Goal: Task Accomplishment & Management: Manage account settings

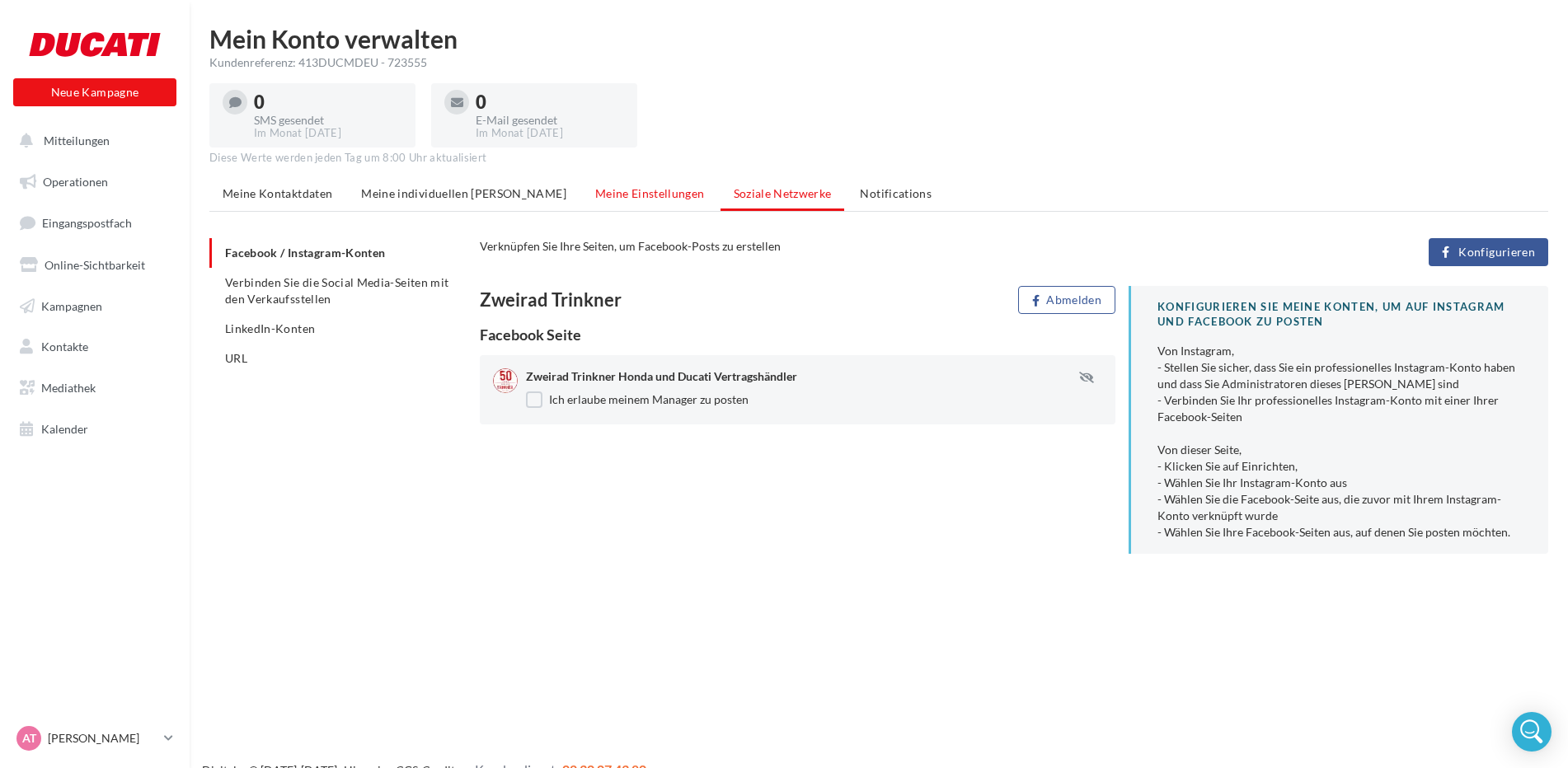
click at [608, 202] on li "Meine Einstellungen" at bounding box center [650, 193] width 136 height 30
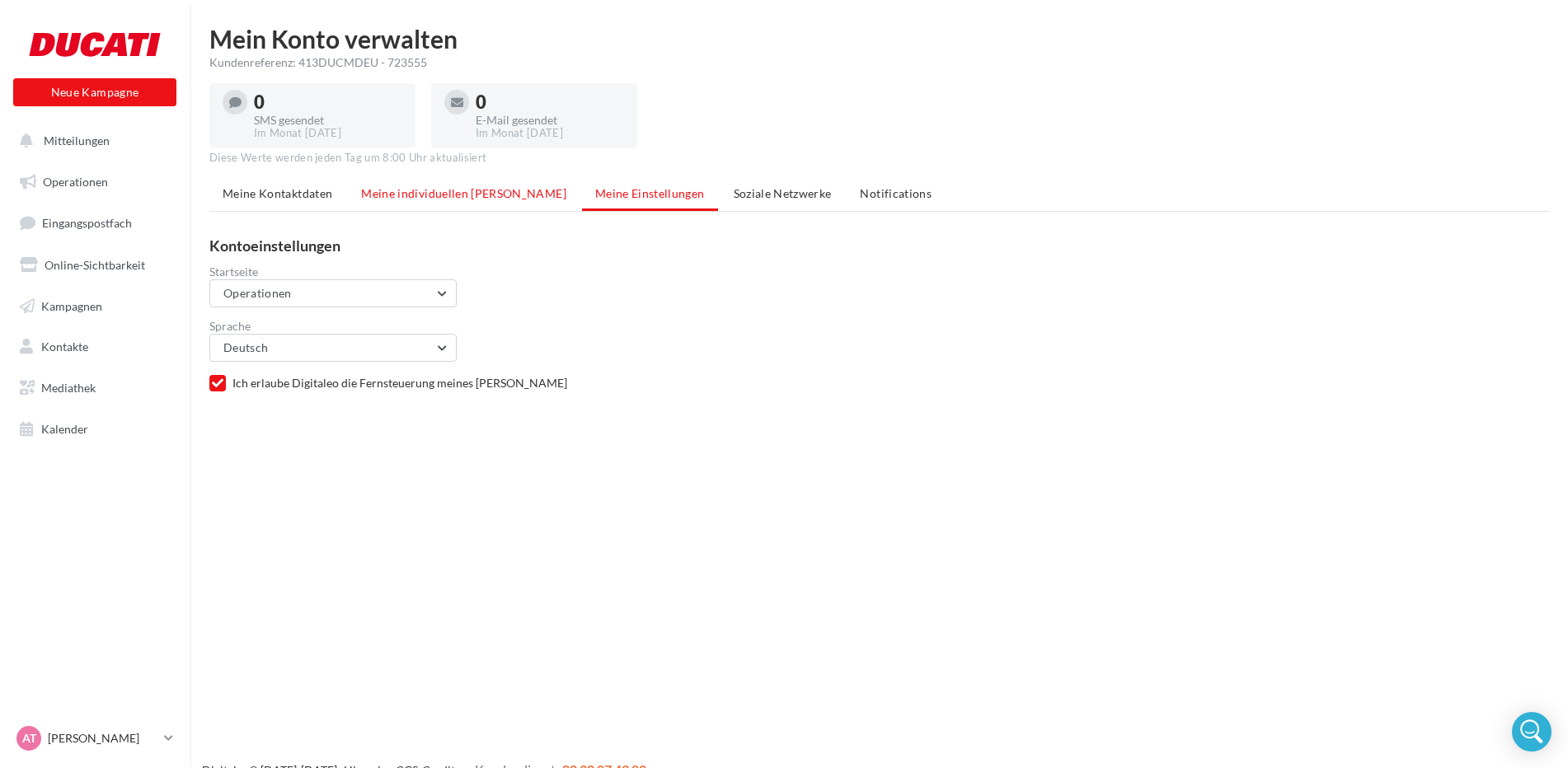
click at [449, 204] on li "Meine individuellen Felder" at bounding box center [463, 193] width 232 height 30
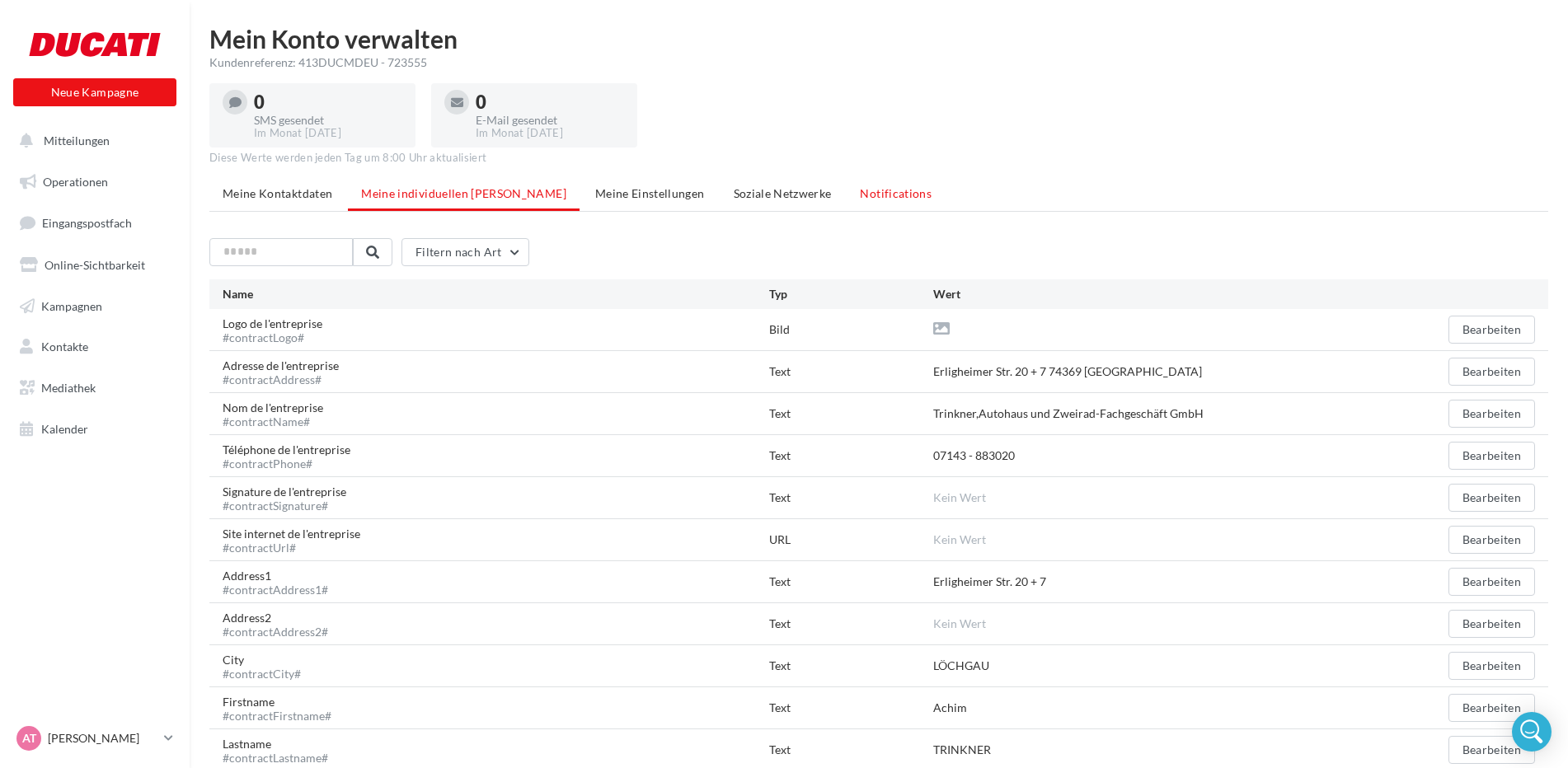
click at [860, 198] on span "Notifications" at bounding box center [896, 193] width 72 height 14
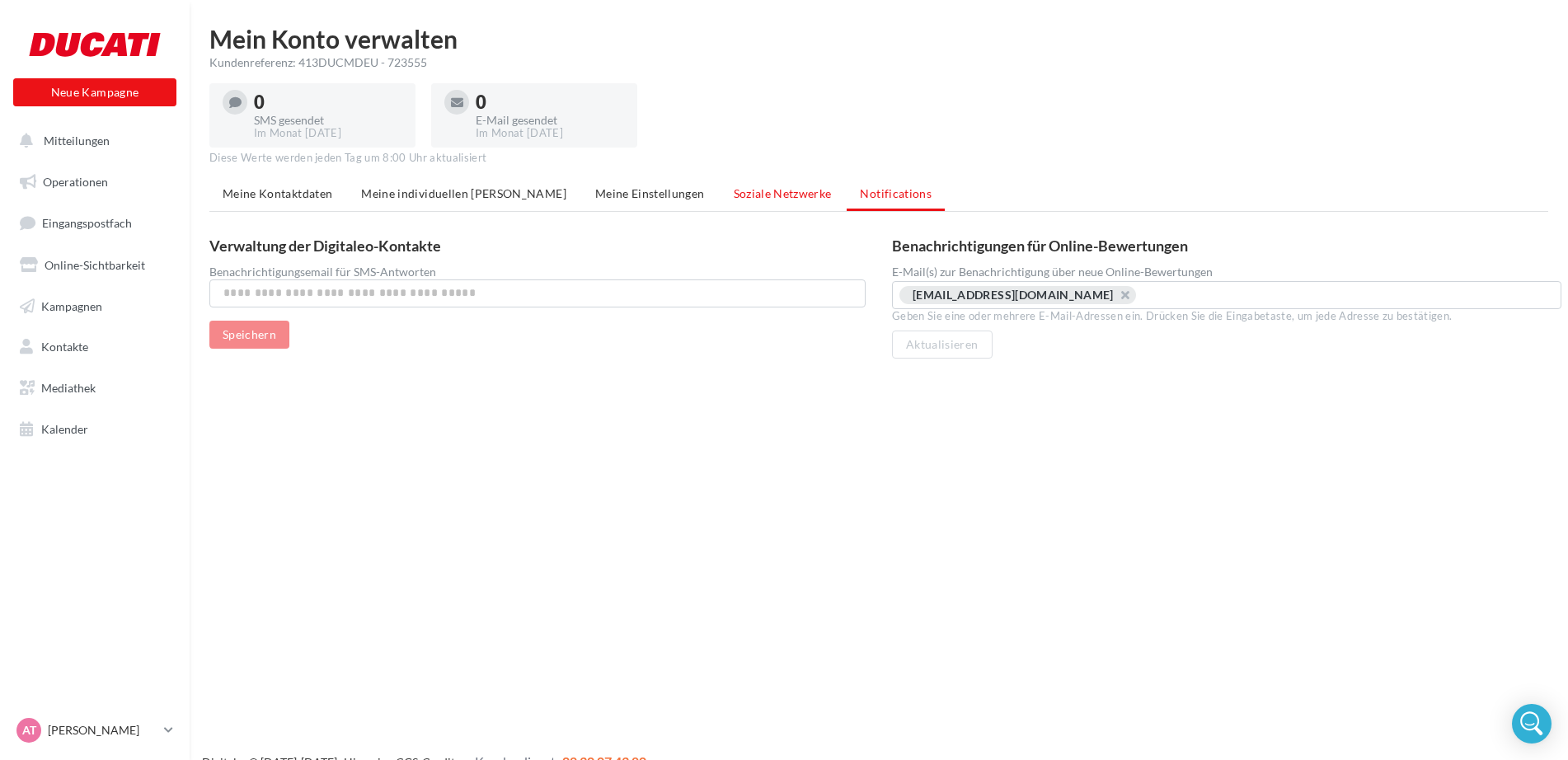
click at [721, 202] on li "Soziale Netzwerke" at bounding box center [783, 193] width 124 height 30
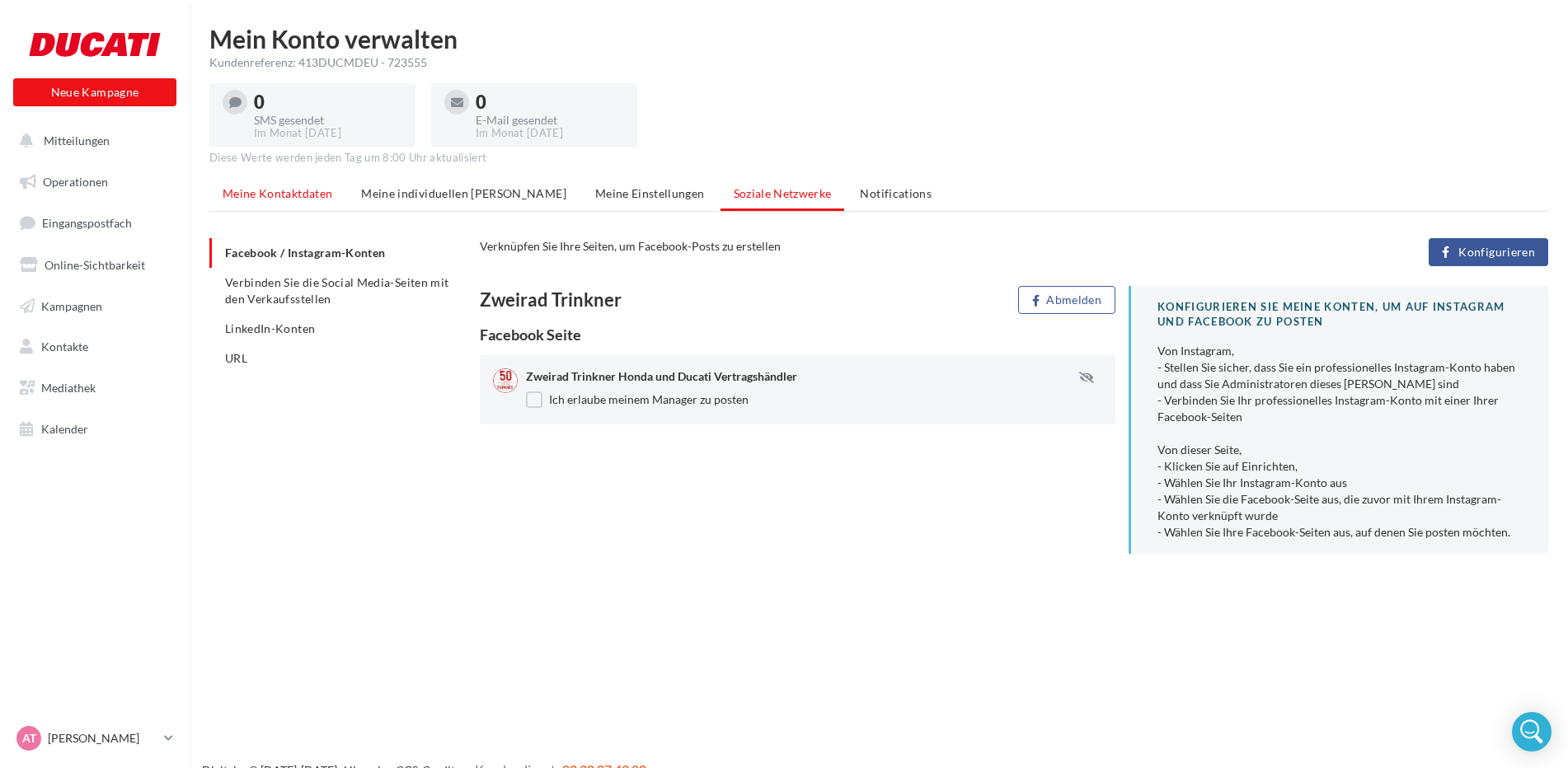
click at [275, 201] on li "Meine Kontaktdaten" at bounding box center [277, 193] width 136 height 30
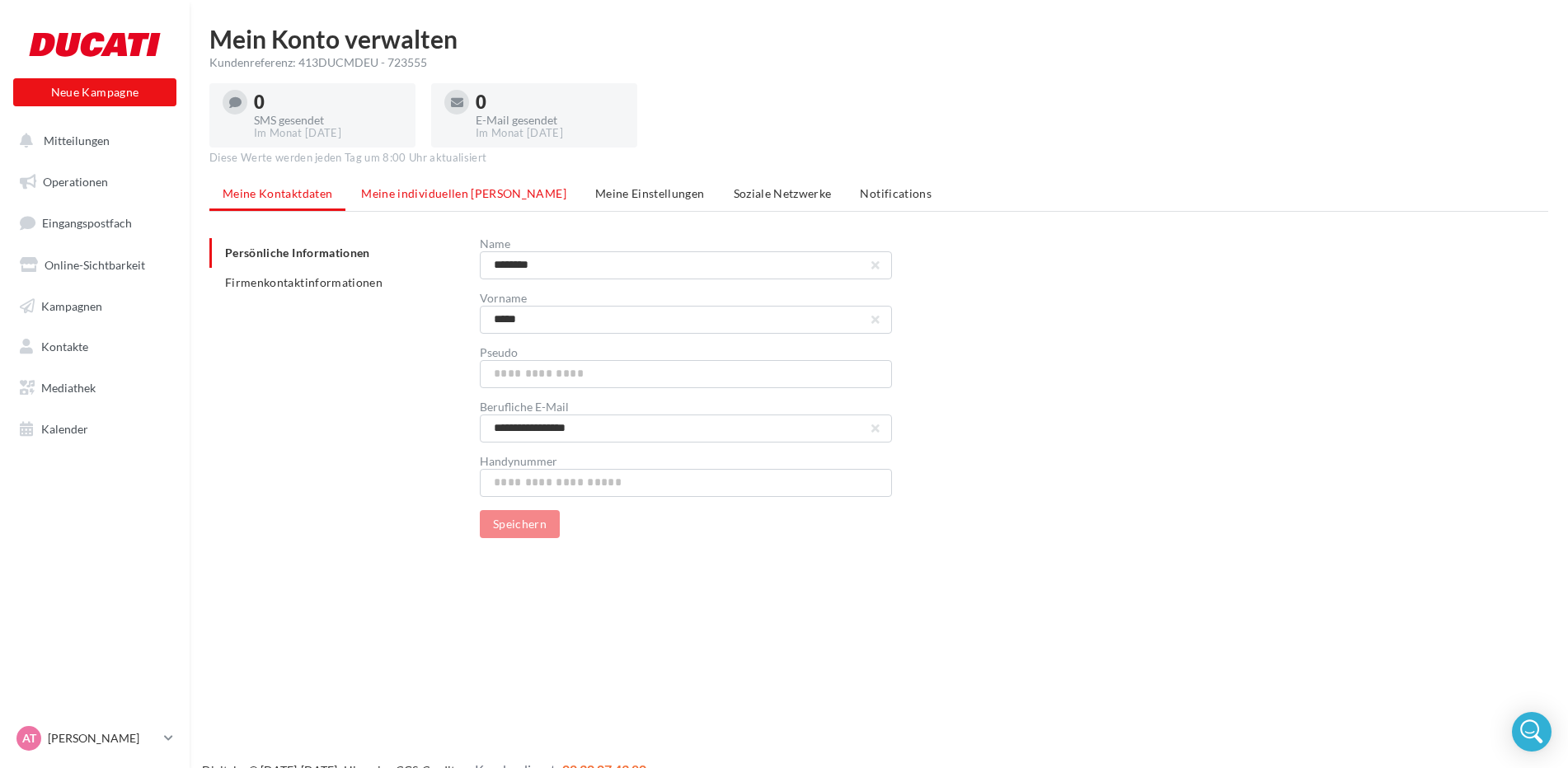
click at [409, 196] on span "Meine individuellen Felder" at bounding box center [463, 193] width 205 height 14
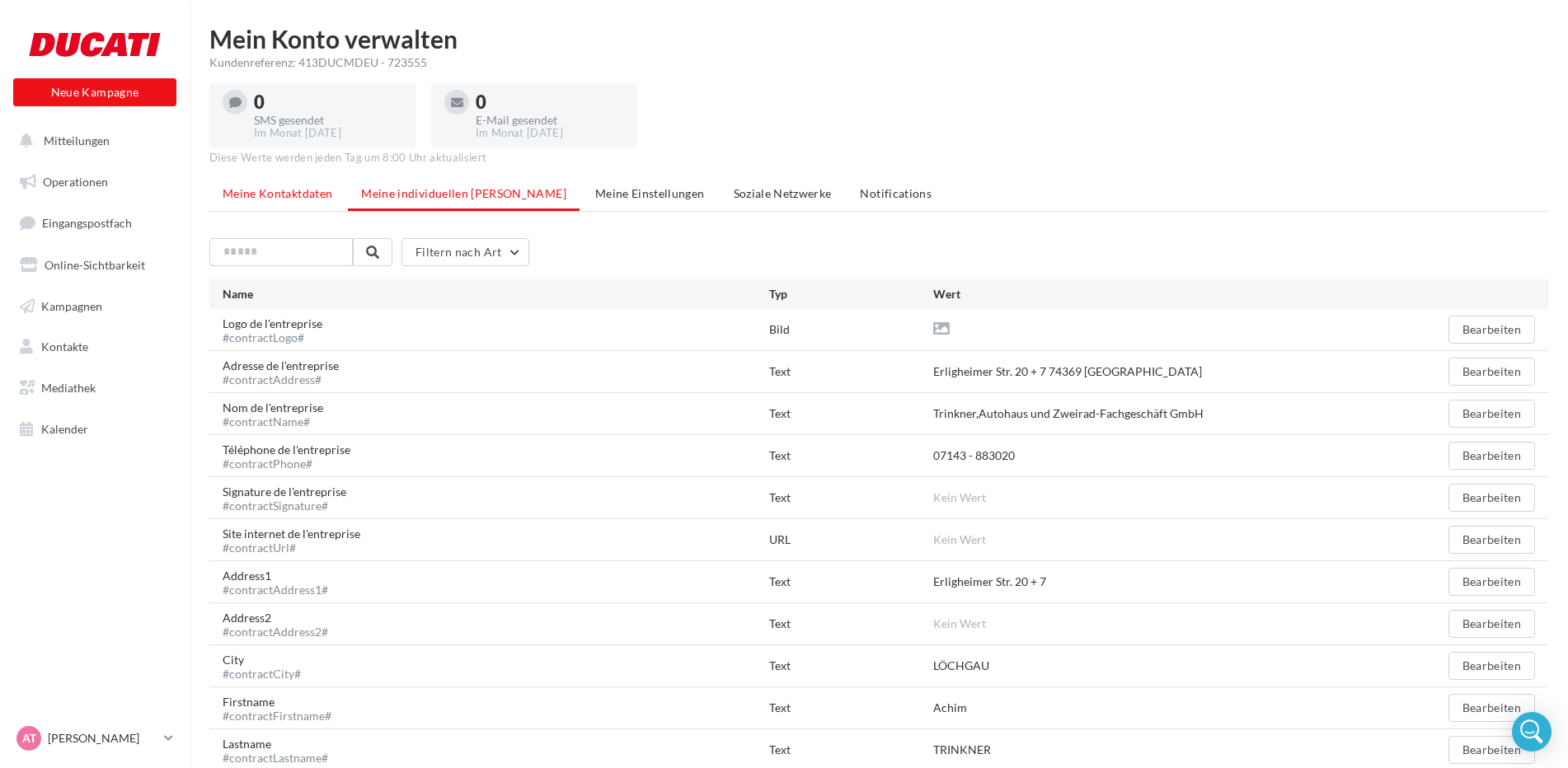
click at [249, 198] on span "Meine Kontaktdaten" at bounding box center [277, 193] width 110 height 14
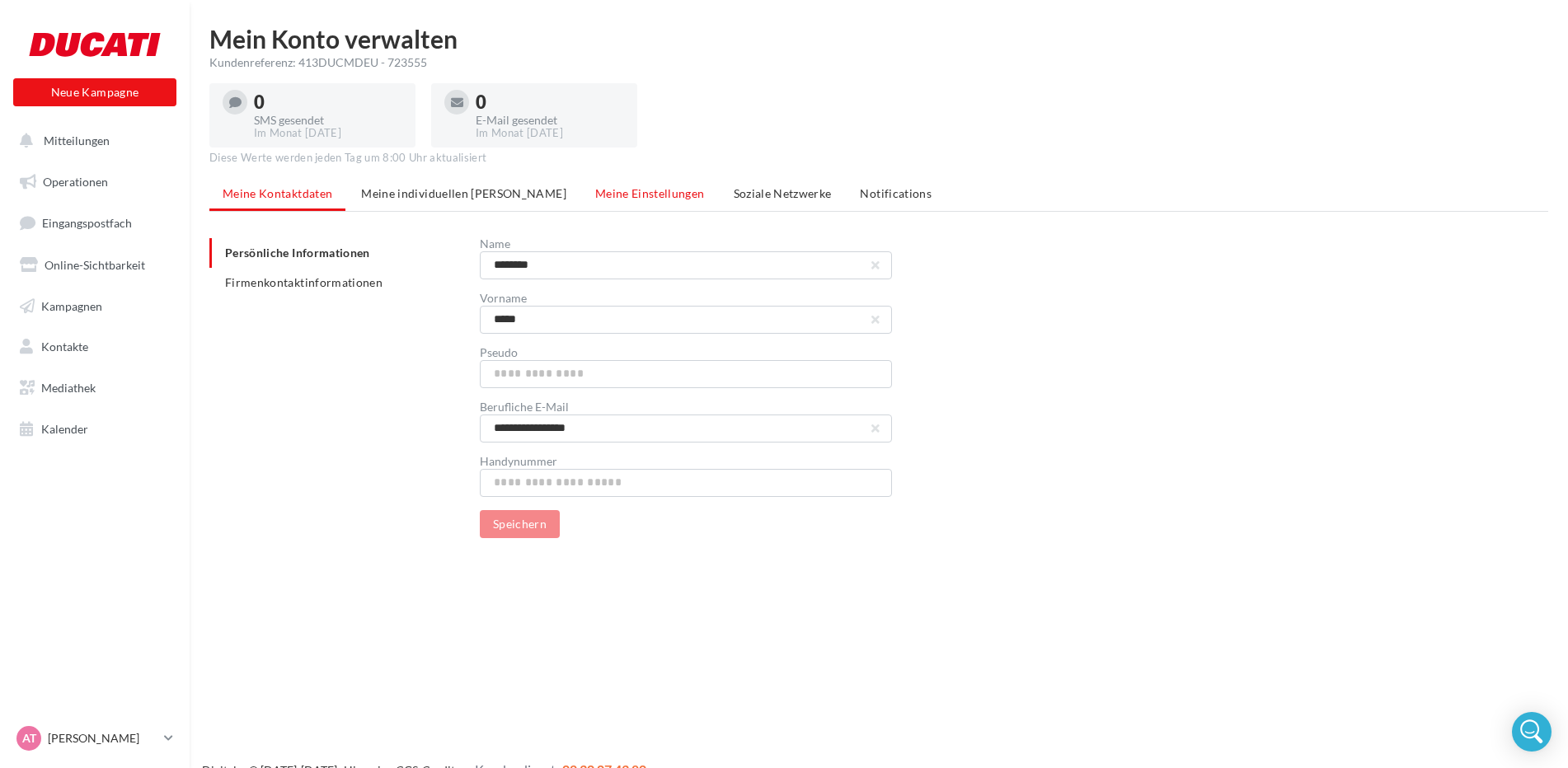
click at [596, 198] on span "Meine Einstellungen" at bounding box center [651, 193] width 110 height 14
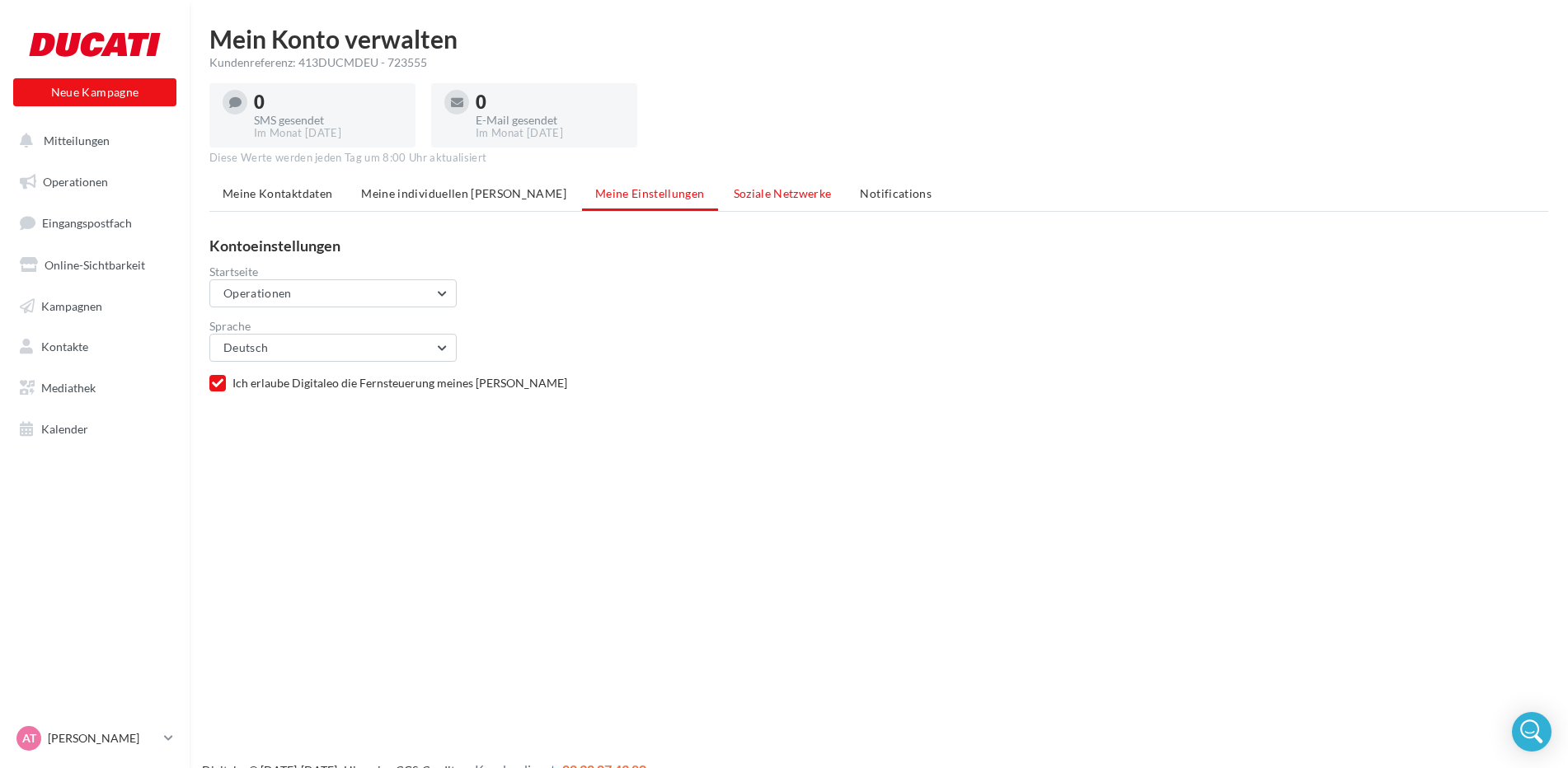
click at [734, 186] on span "Soziale Netzwerke" at bounding box center [783, 193] width 98 height 14
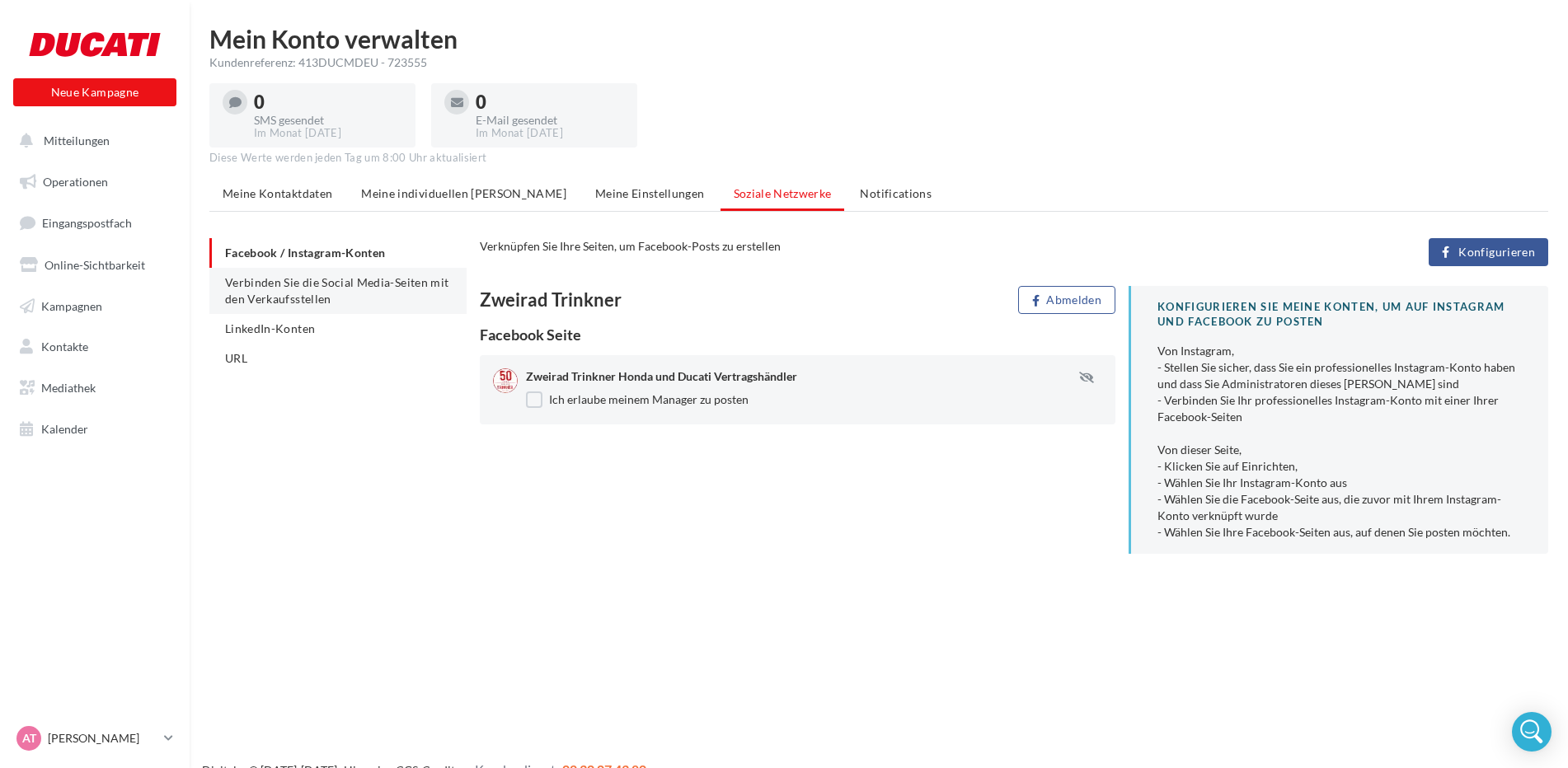
click at [330, 290] on li "Verbinden Sie die Social Media-Seiten mit den Verkaufsstellen" at bounding box center [338, 291] width 257 height 46
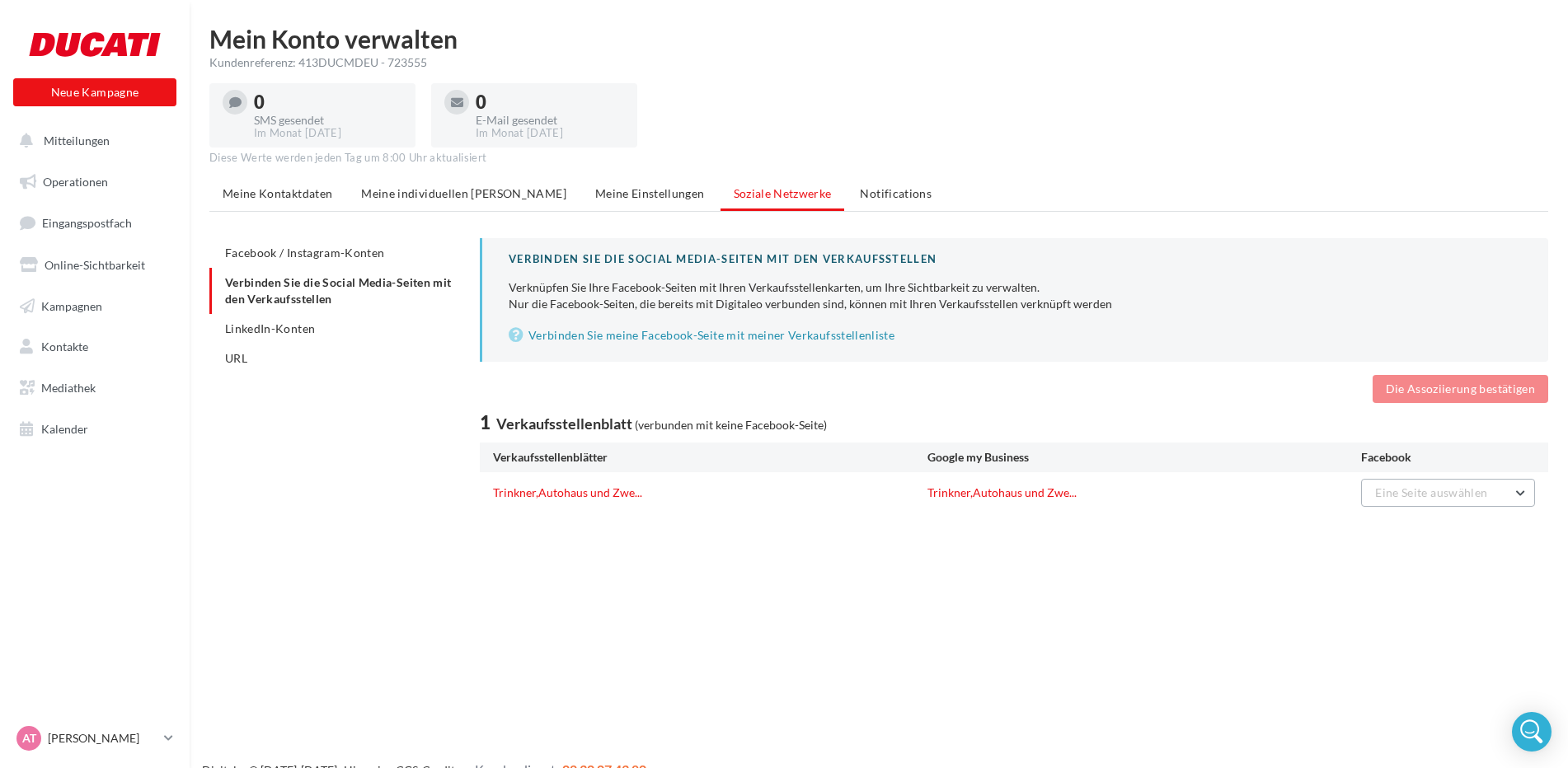
click at [1512, 493] on button "Eine Seite auswählen" at bounding box center [1448, 493] width 174 height 28
click at [1241, 547] on div "Neue Kampagne Neue Kampagne Mitteilungen Operationen Eingangspostfach Online-Si…" at bounding box center [784, 410] width 1568 height 768
click at [645, 335] on link "Verbinden Sie meine Facebook-Seite mit meiner Verkaufsstellenliste" at bounding box center [1015, 335] width 1014 height 20
click at [596, 193] on span "Meine Einstellungen" at bounding box center [651, 193] width 110 height 14
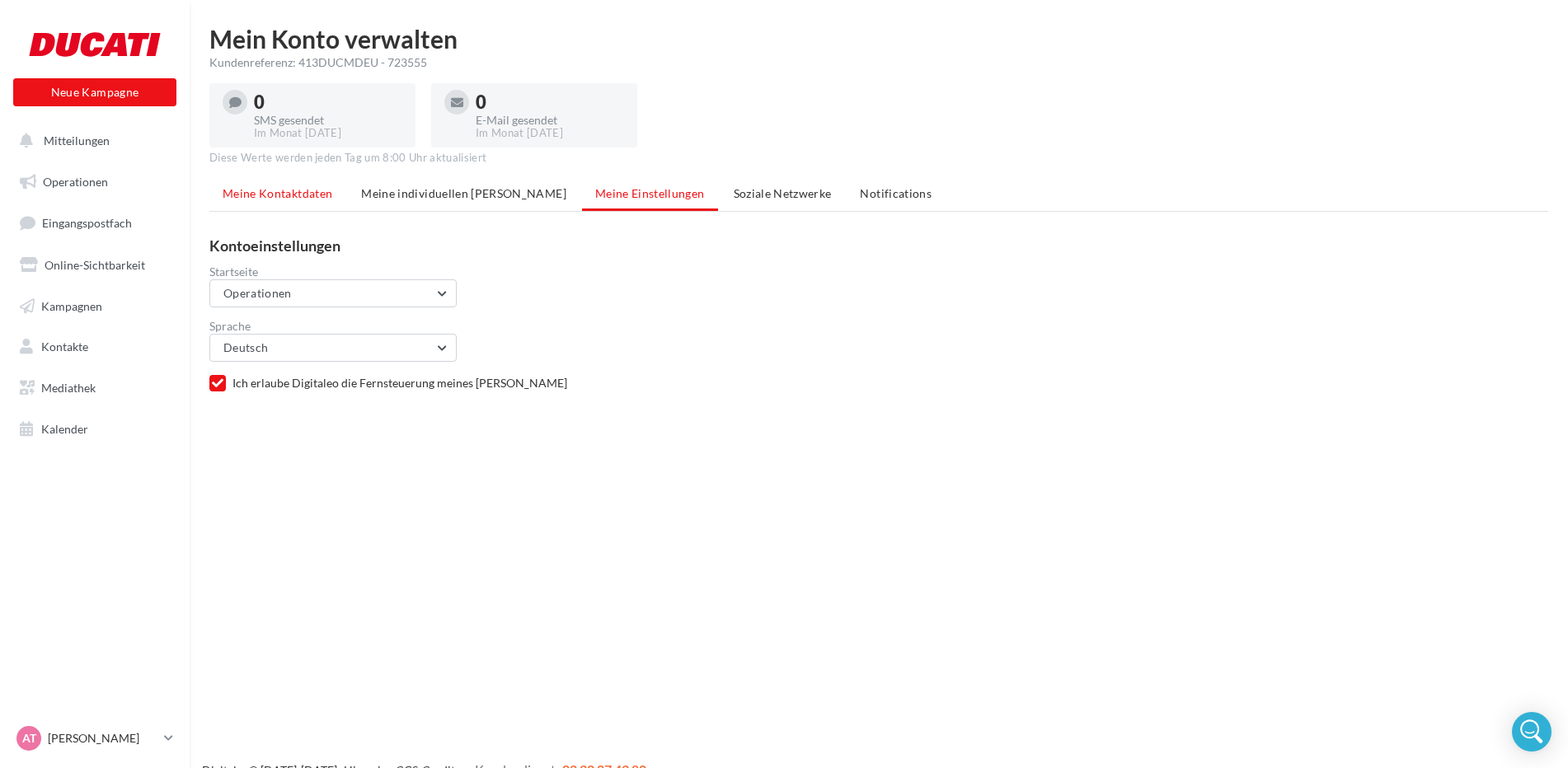
click at [270, 190] on span "Meine Kontaktdaten" at bounding box center [277, 193] width 110 height 14
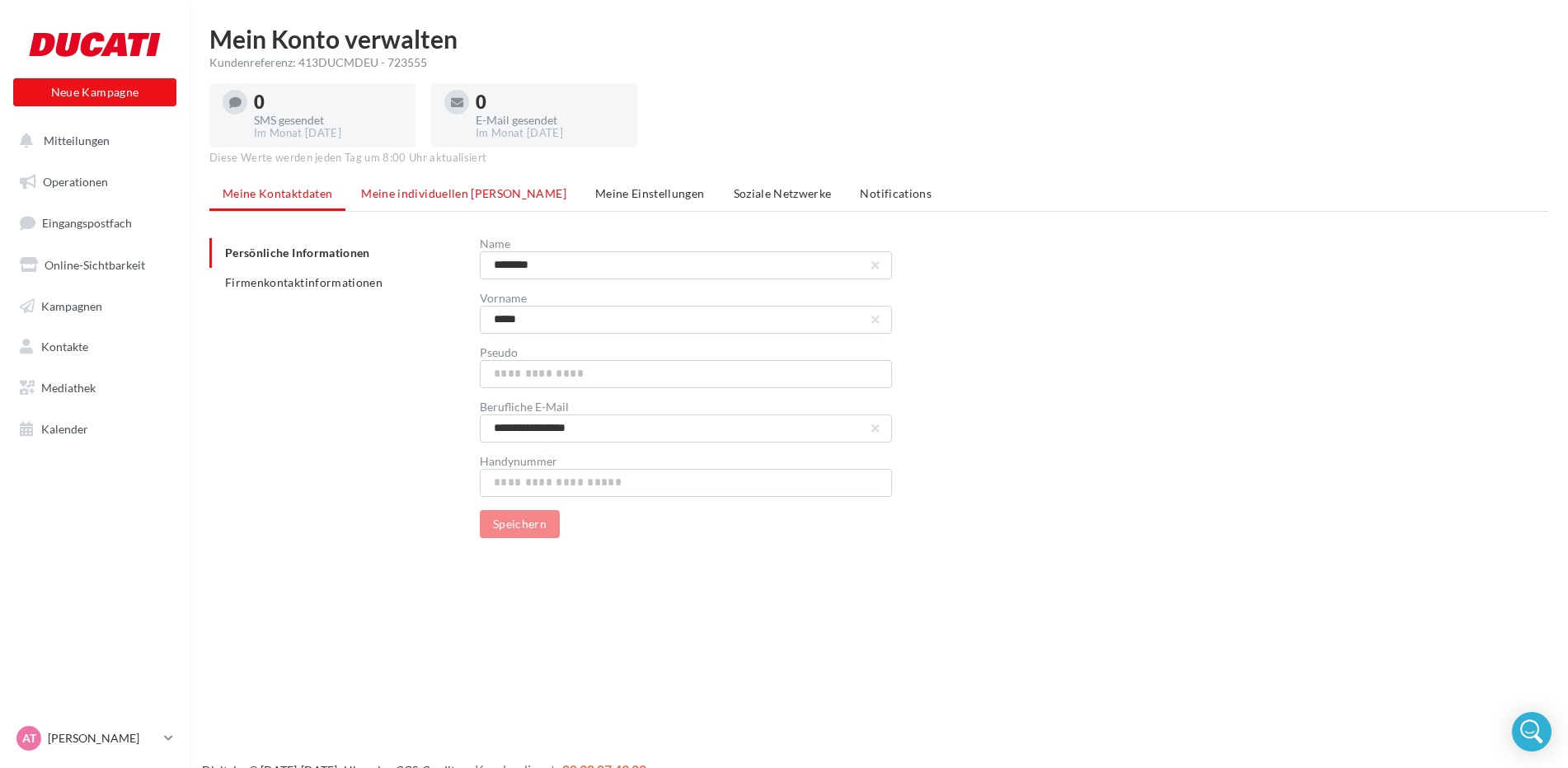
click at [449, 196] on span "Meine individuellen Felder" at bounding box center [463, 193] width 205 height 14
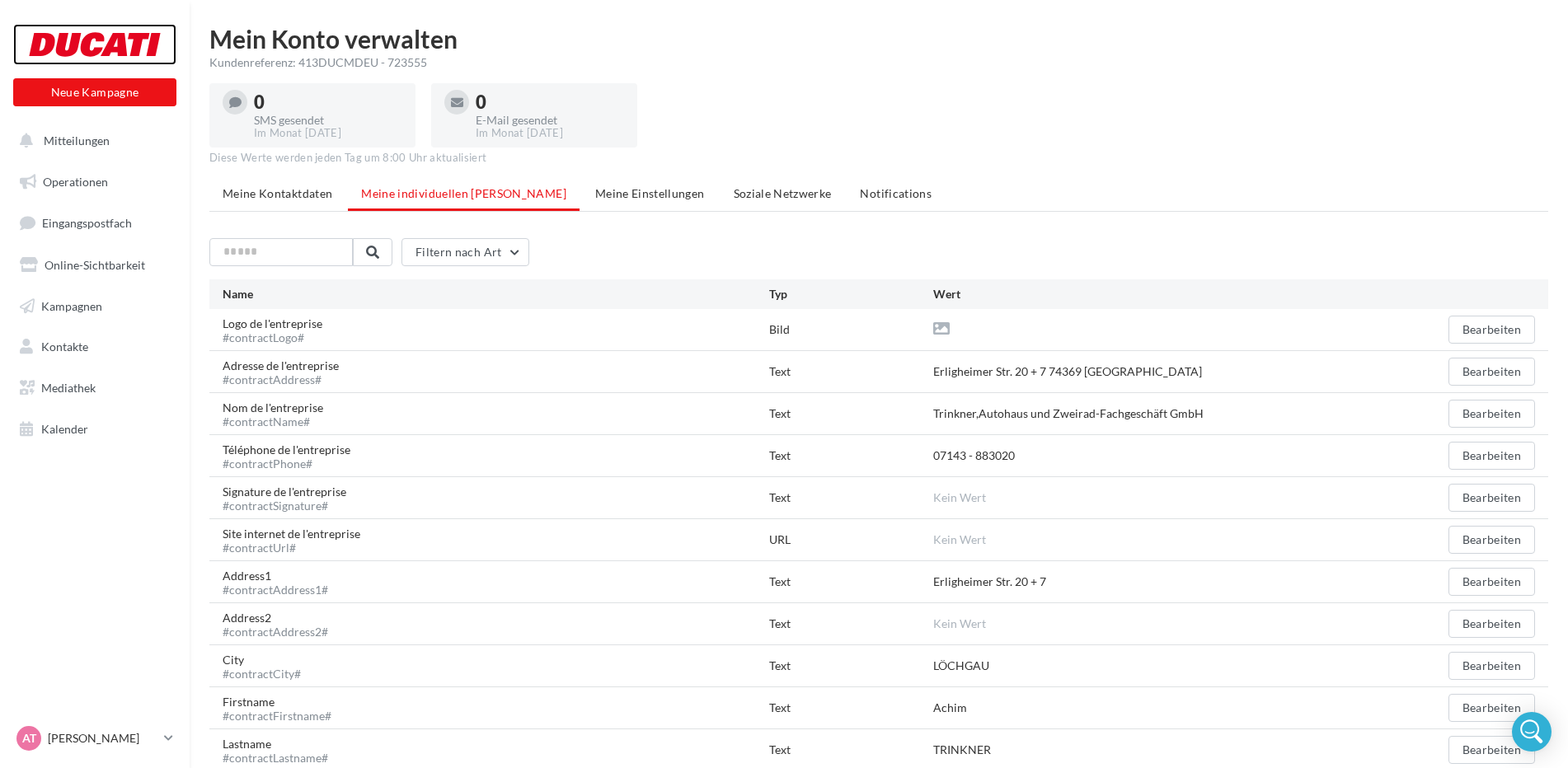
click at [91, 51] on div at bounding box center [95, 45] width 132 height 41
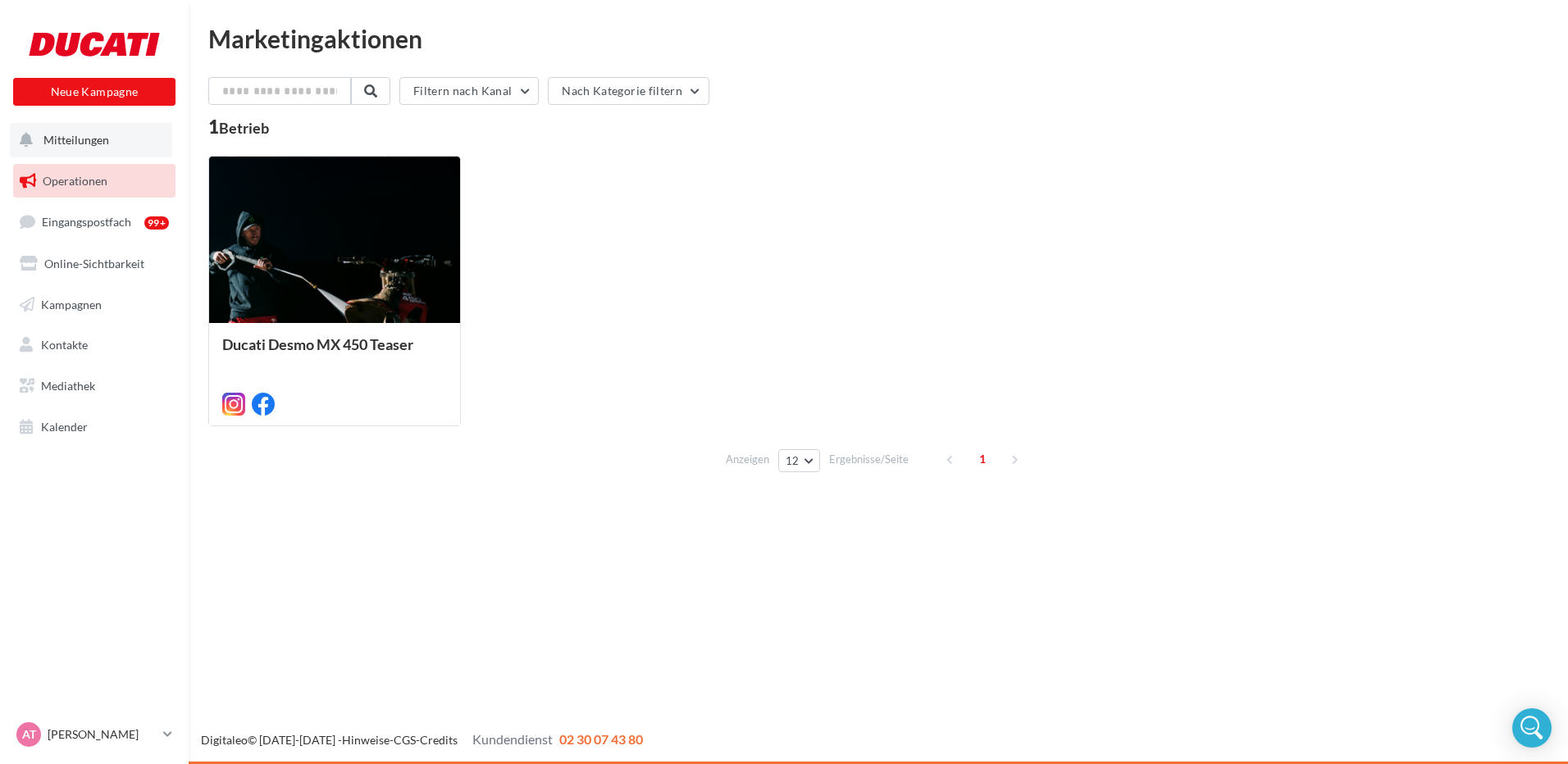
click at [102, 131] on button "Mitteilungen" at bounding box center [91, 140] width 162 height 34
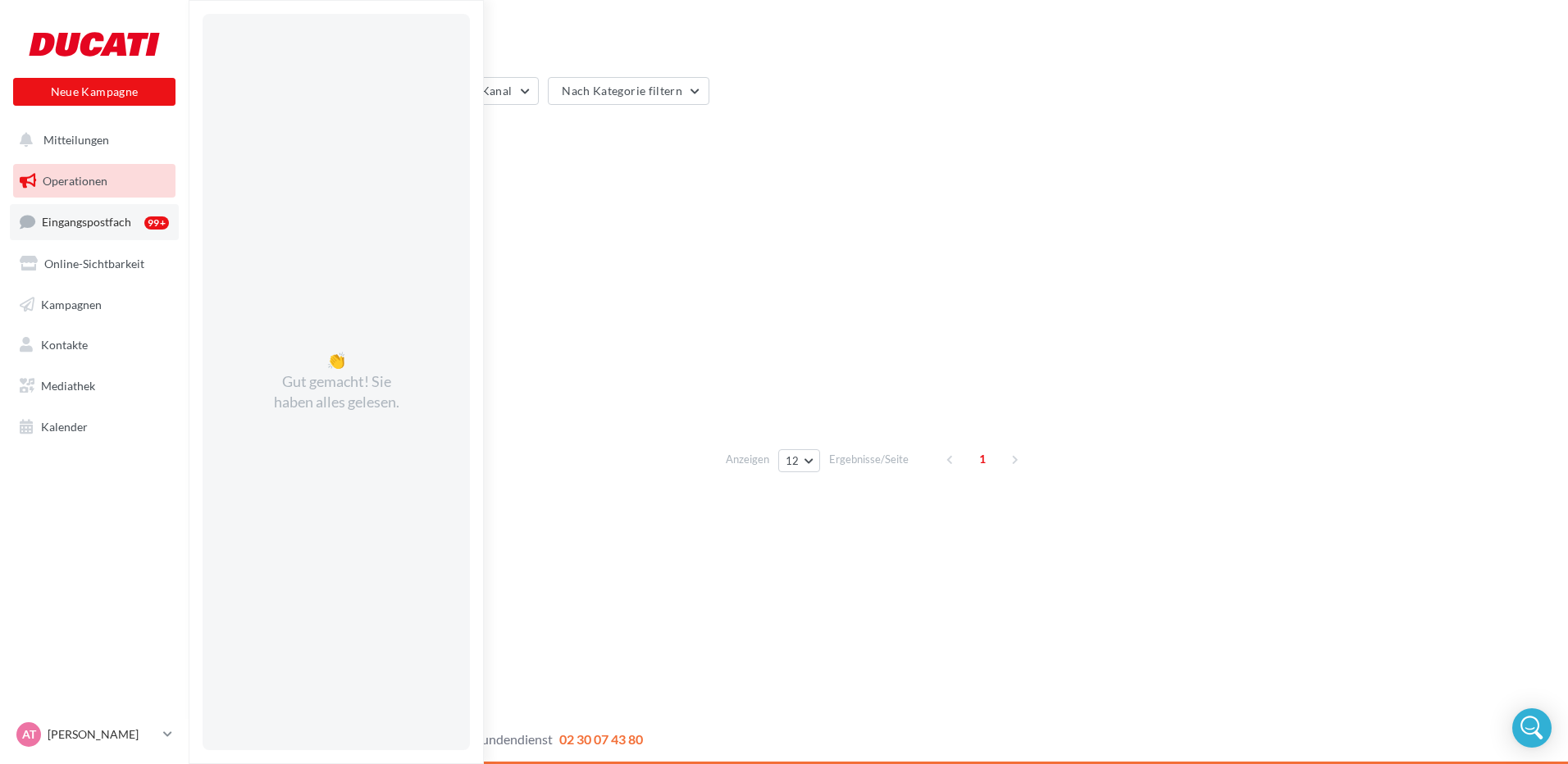
click at [125, 224] on span "Eingangspostfach" at bounding box center [86, 222] width 90 height 14
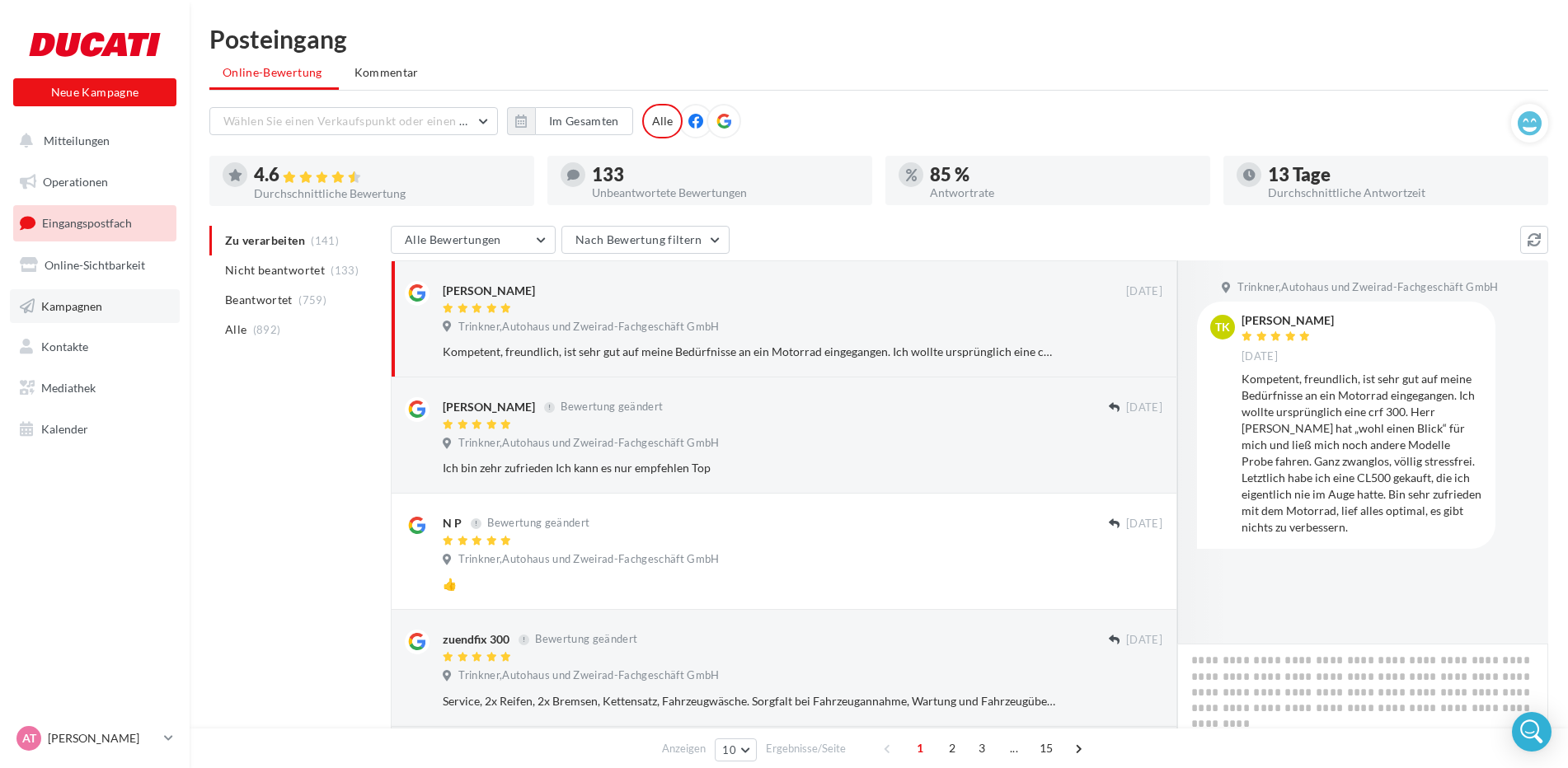
click at [97, 317] on link "Kampagnen" at bounding box center [95, 306] width 170 height 34
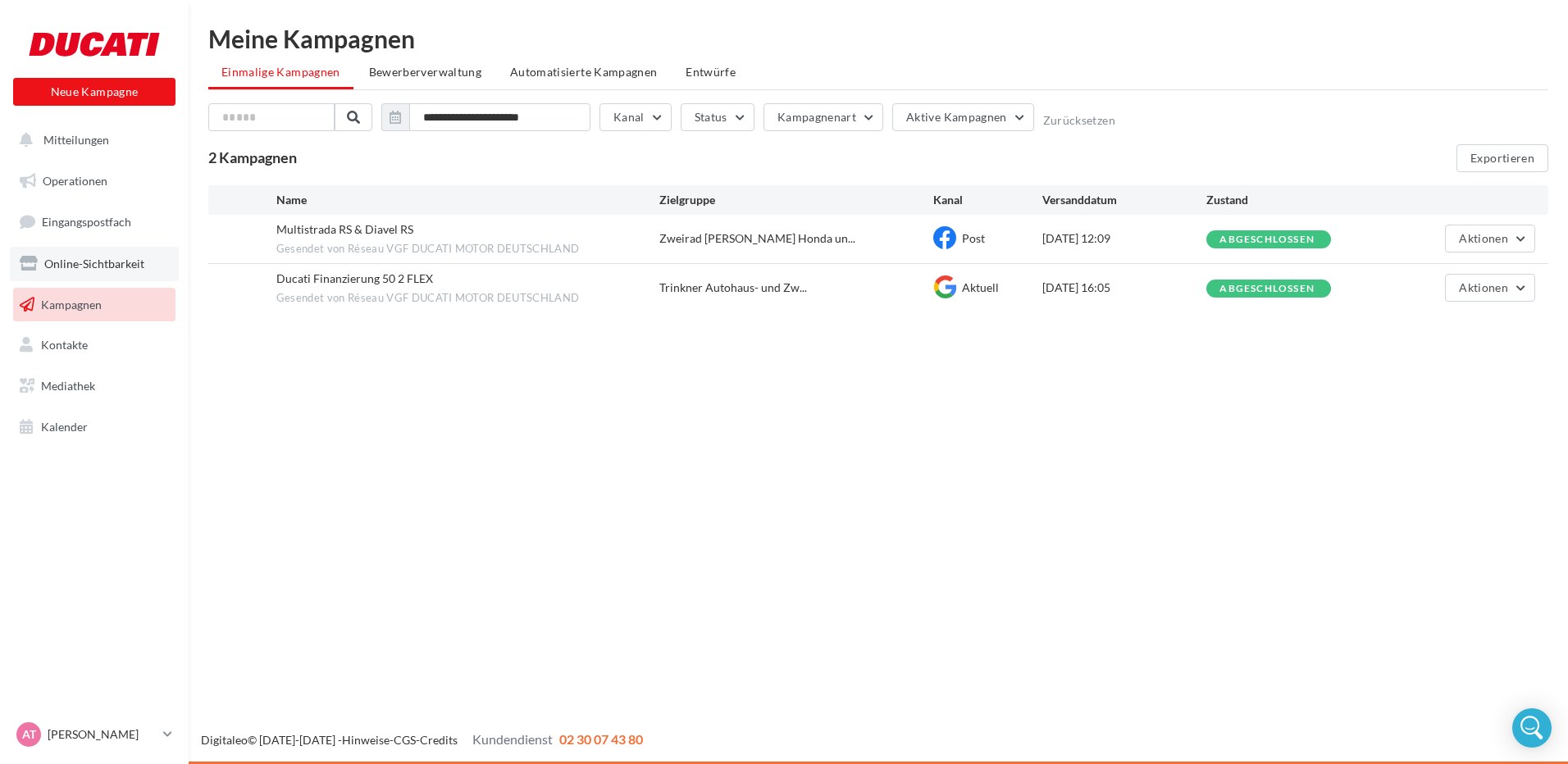
click at [146, 265] on link "Online-Sichtbarkeit" at bounding box center [95, 264] width 169 height 34
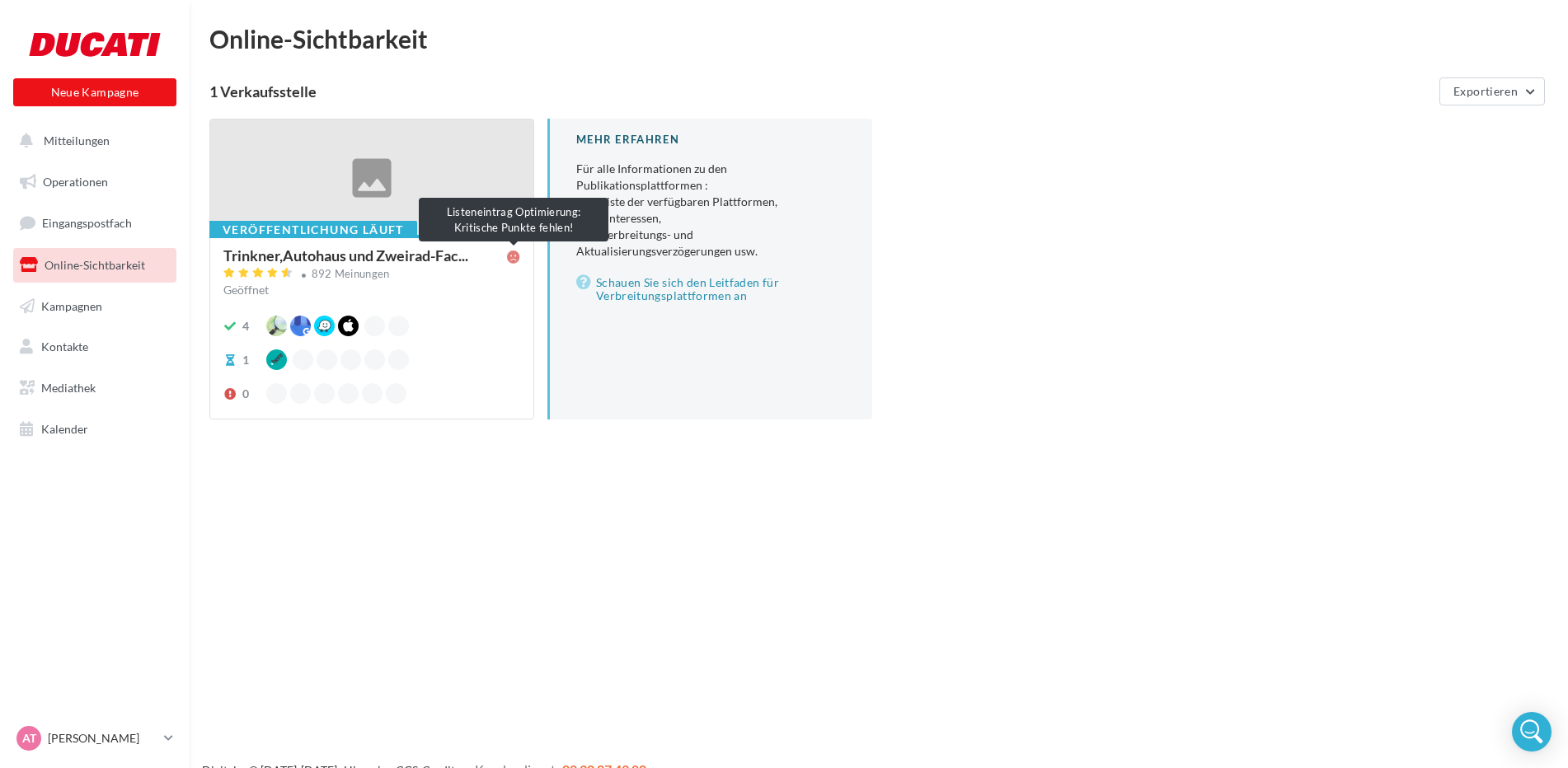
click at [518, 254] on icon at bounding box center [513, 257] width 13 height 13
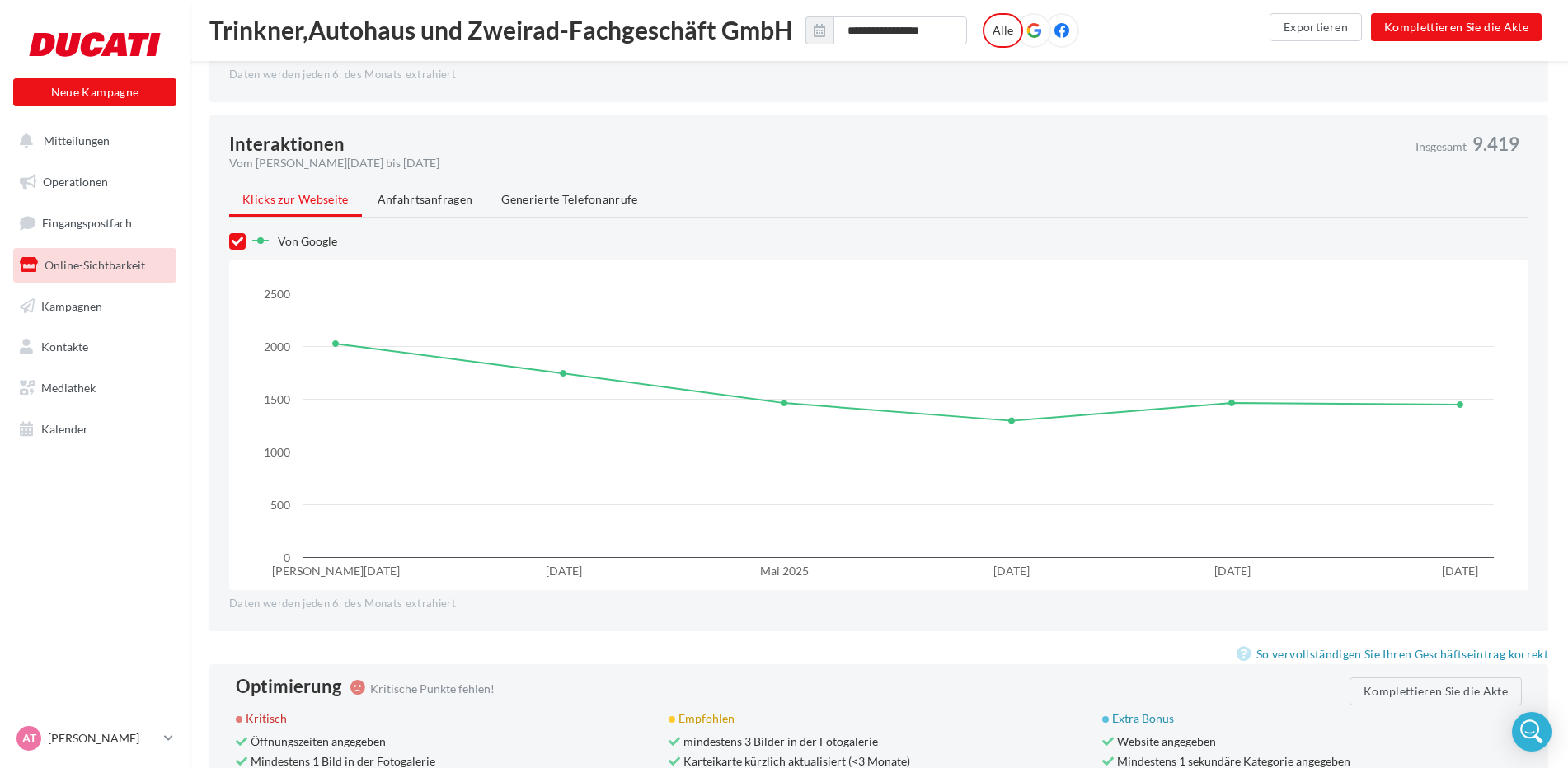
scroll to position [1241, 0]
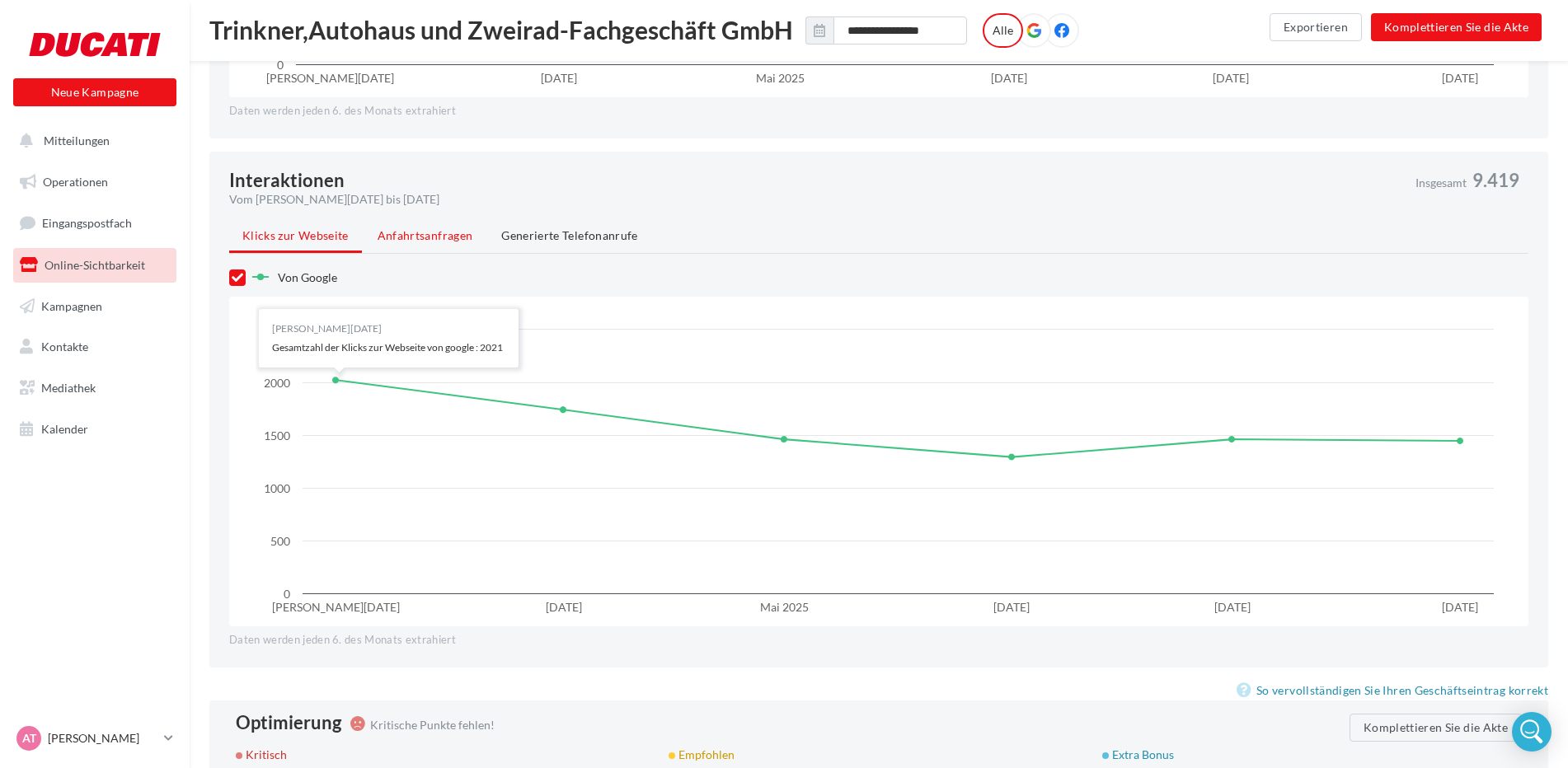
click at [438, 227] on li "Anfahrtsanfragen" at bounding box center [426, 235] width 122 height 30
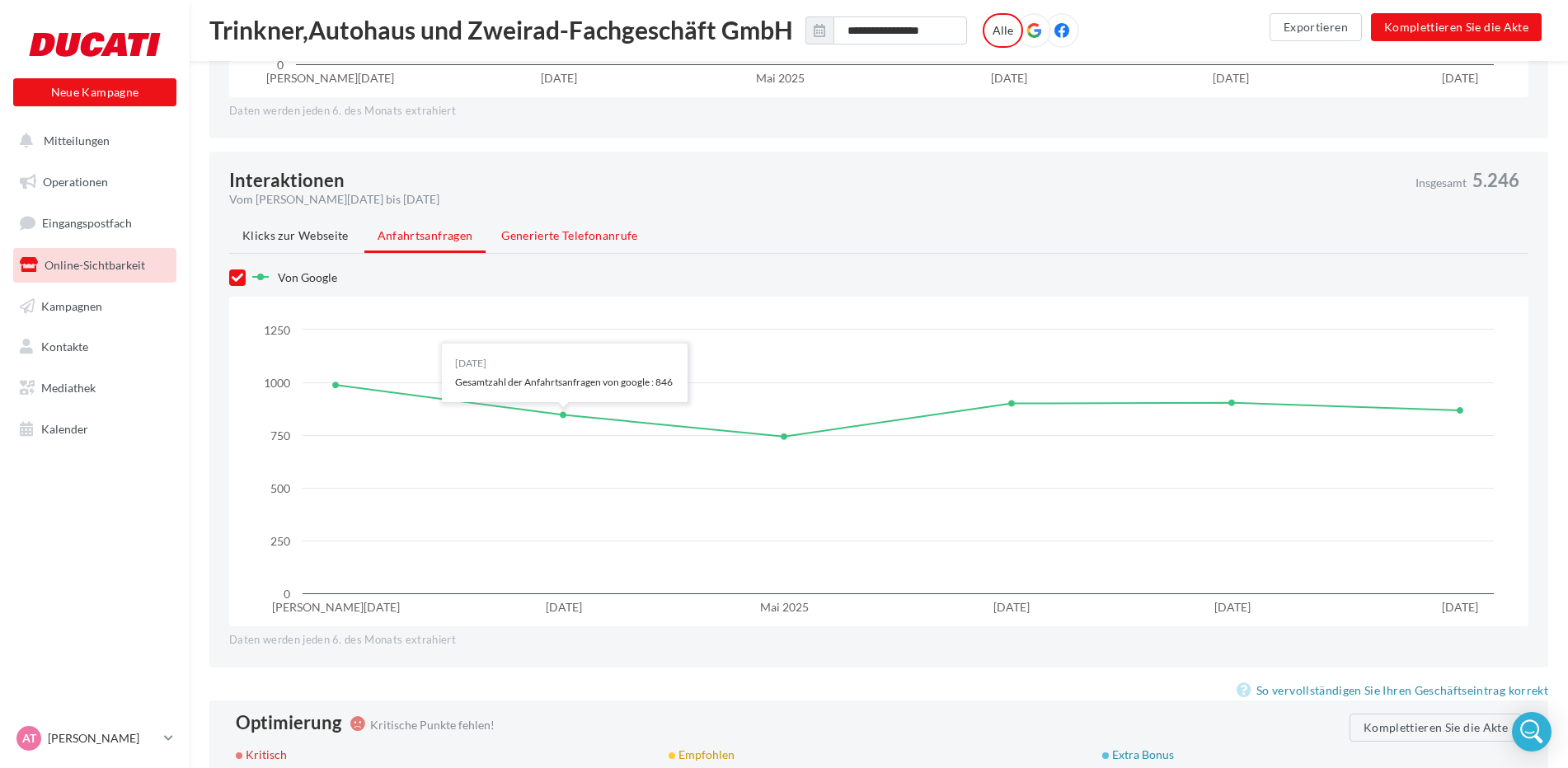
click at [572, 237] on span "Generierte Telefonanrufe" at bounding box center [569, 235] width 136 height 14
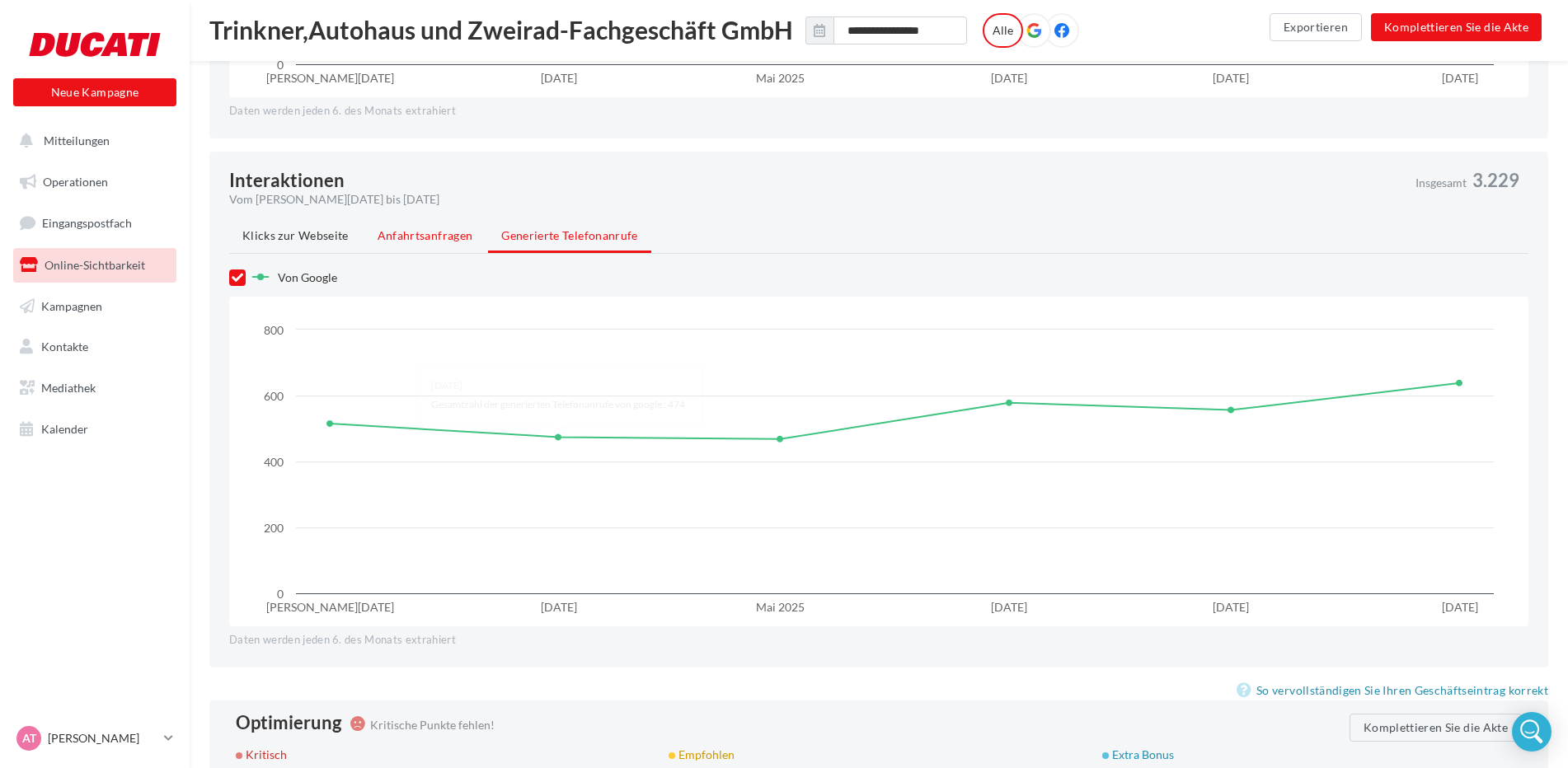
click at [435, 244] on li "Anfahrtsanfragen" at bounding box center [426, 235] width 122 height 30
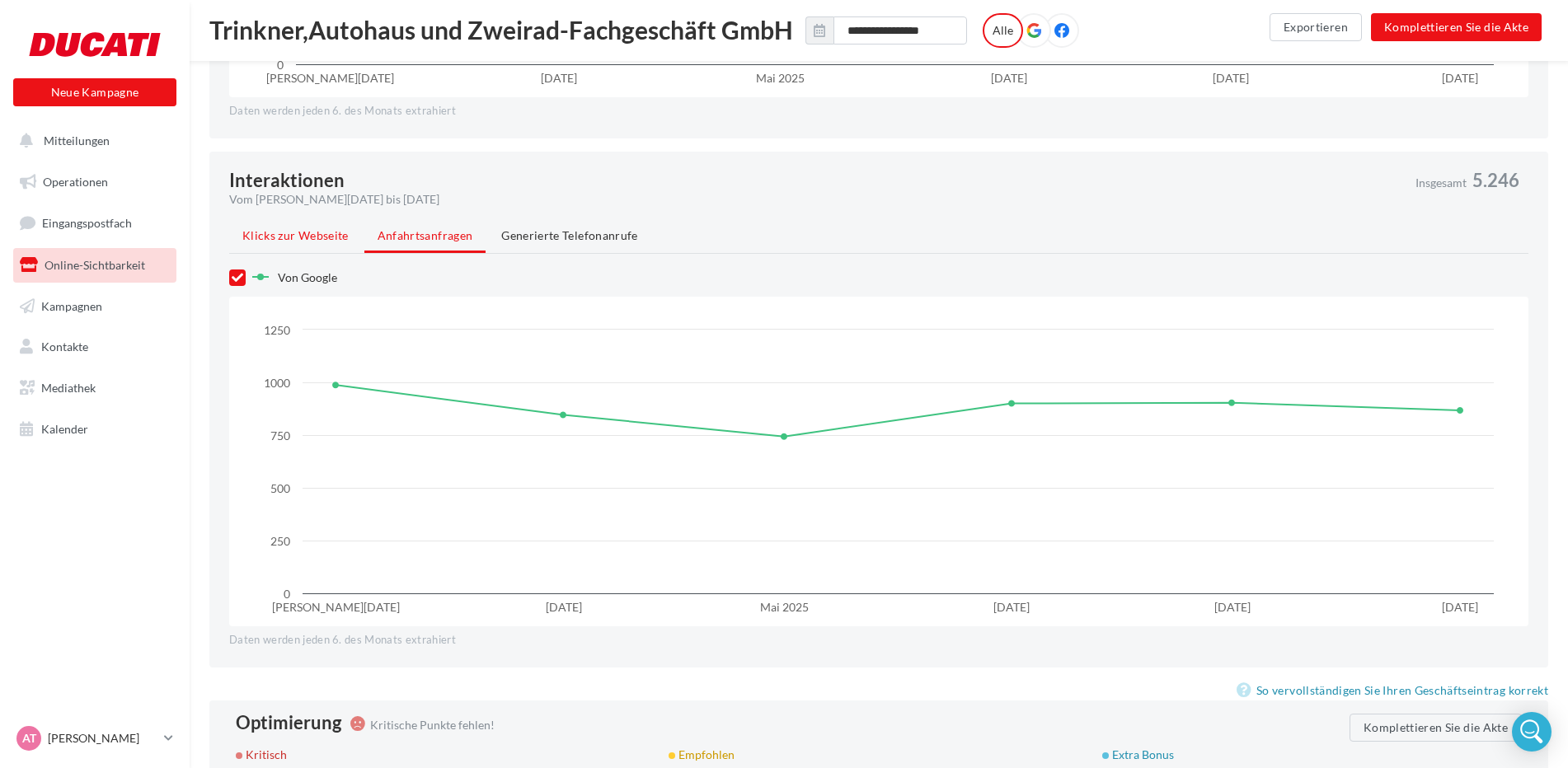
click at [296, 240] on span "Klicks zur Webseite" at bounding box center [295, 235] width 106 height 14
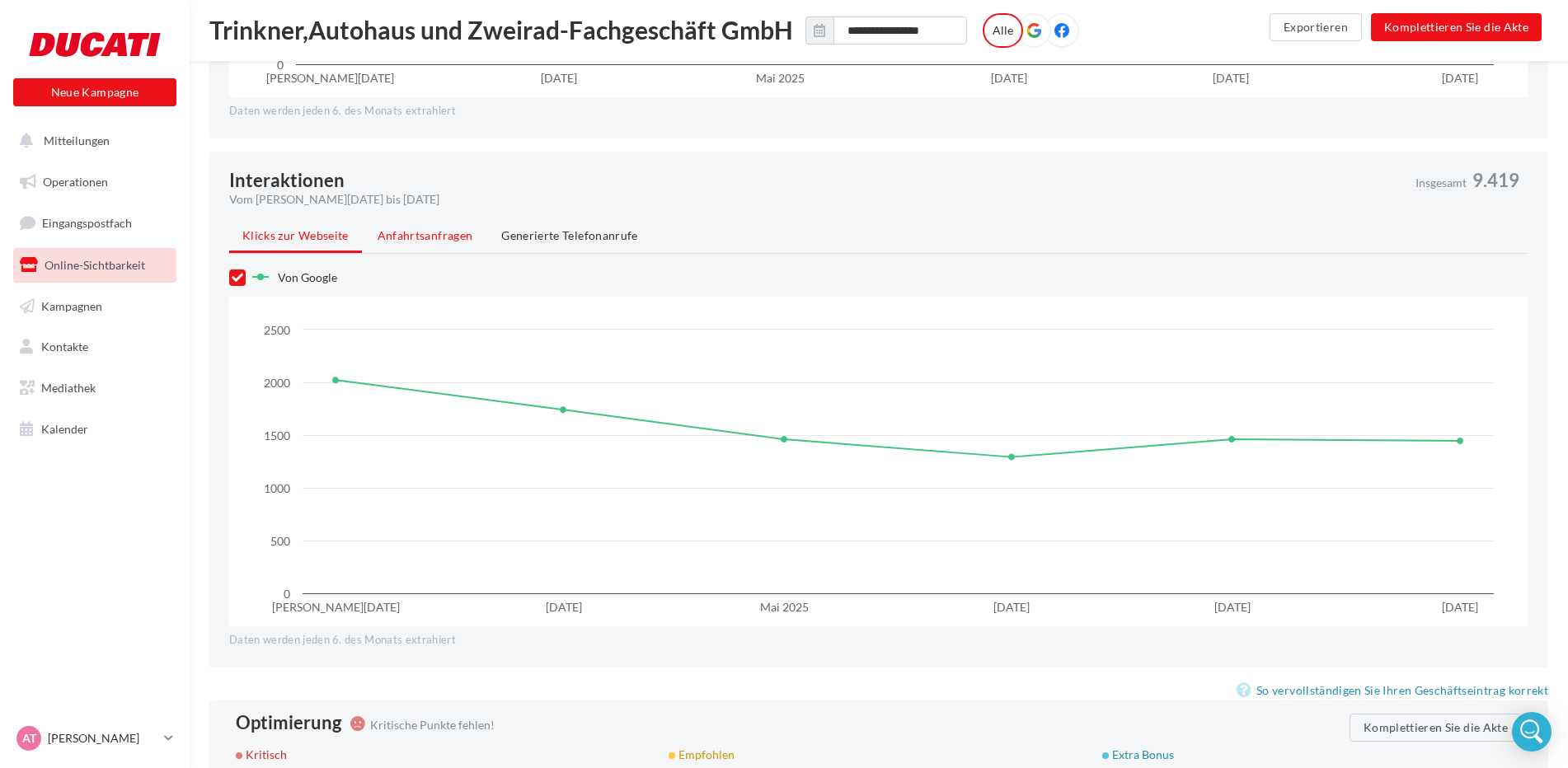
click at [372, 244] on li "Anfahrtsanfragen" at bounding box center [426, 235] width 122 height 30
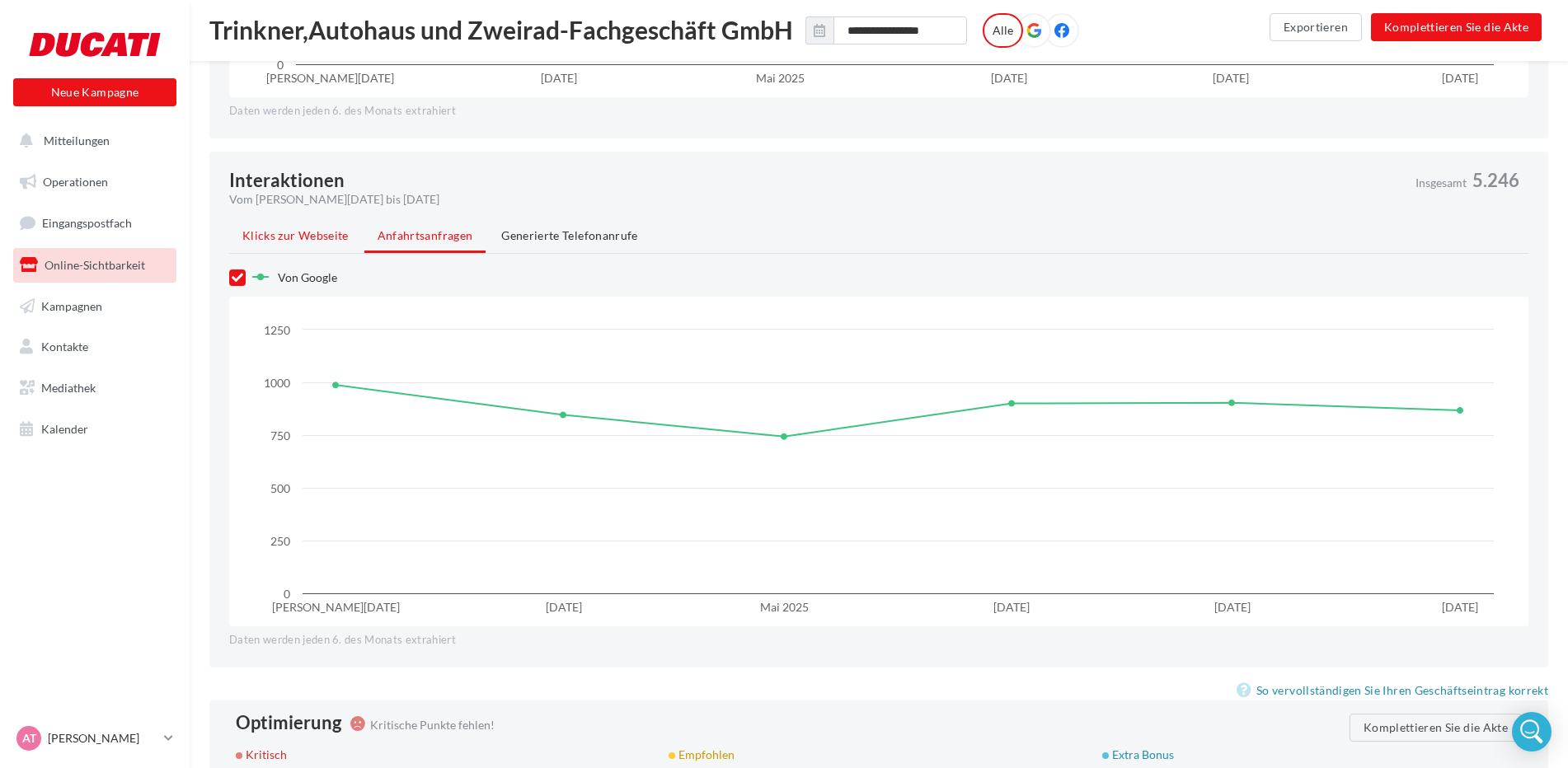
click at [300, 244] on li "Klicks zur Webseite" at bounding box center [295, 235] width 133 height 30
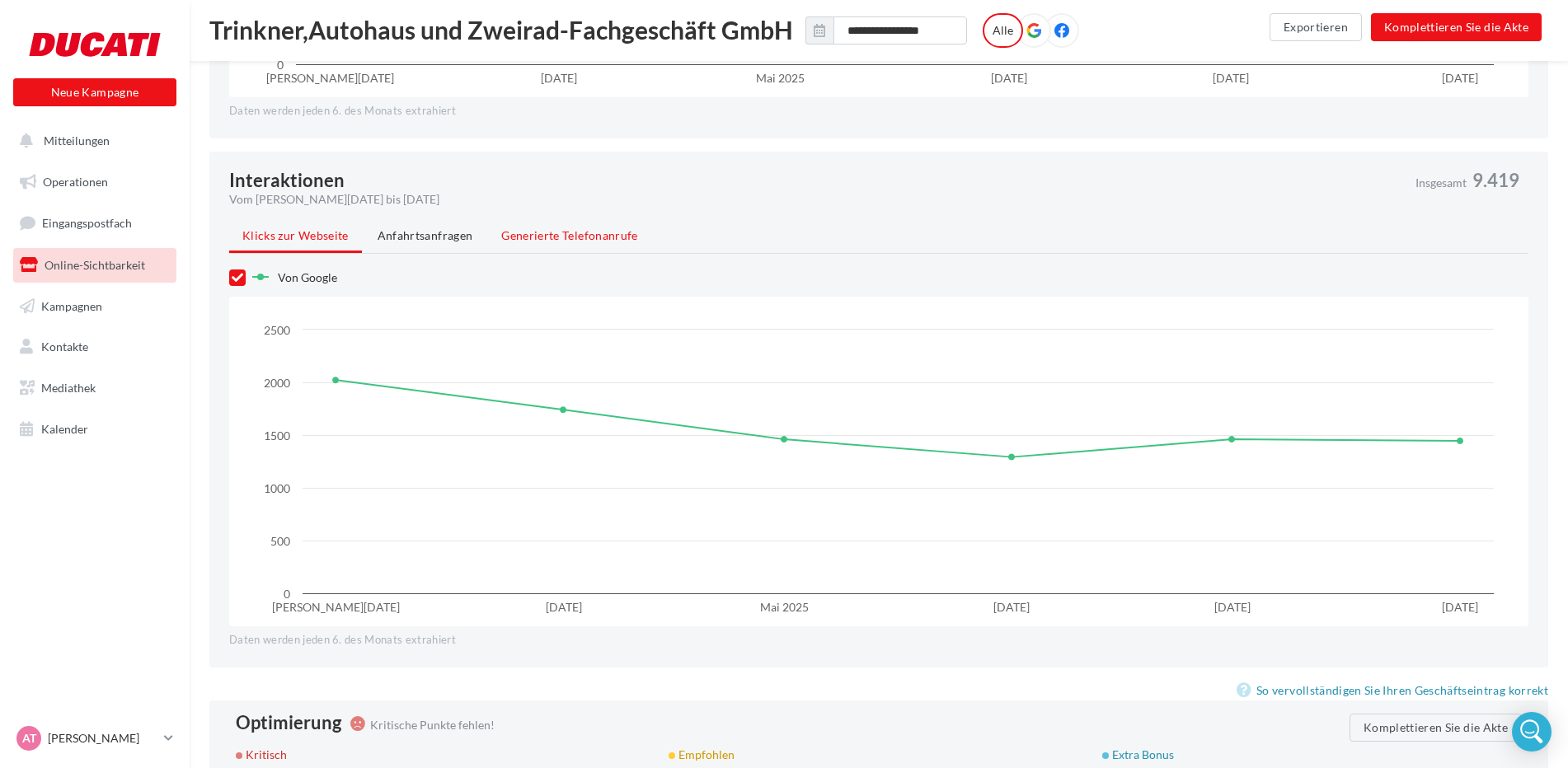
click at [587, 243] on li "Generierte Telefonanrufe" at bounding box center [569, 235] width 162 height 30
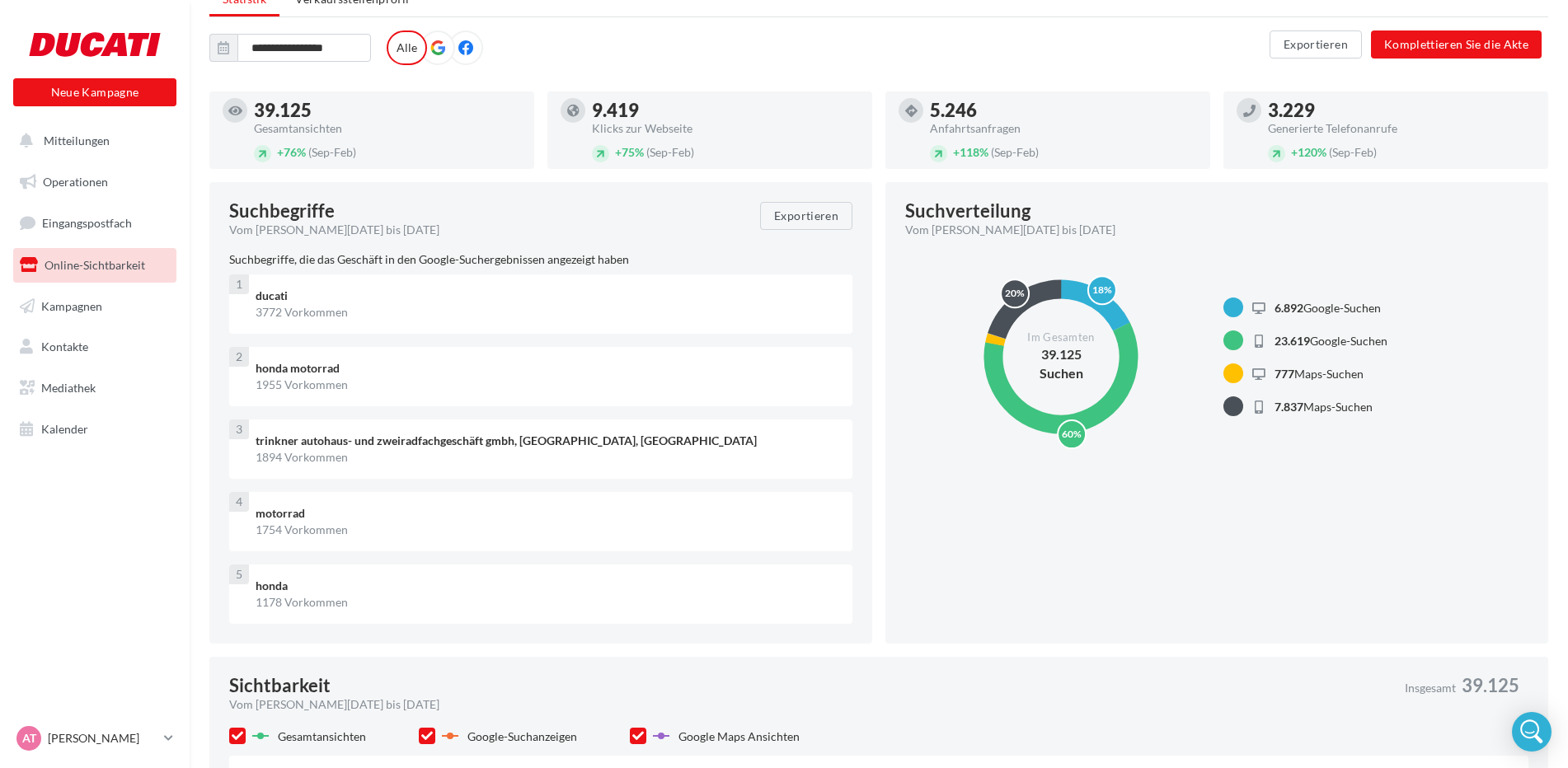
scroll to position [251, 0]
click at [464, 49] on icon at bounding box center [465, 48] width 15 height 15
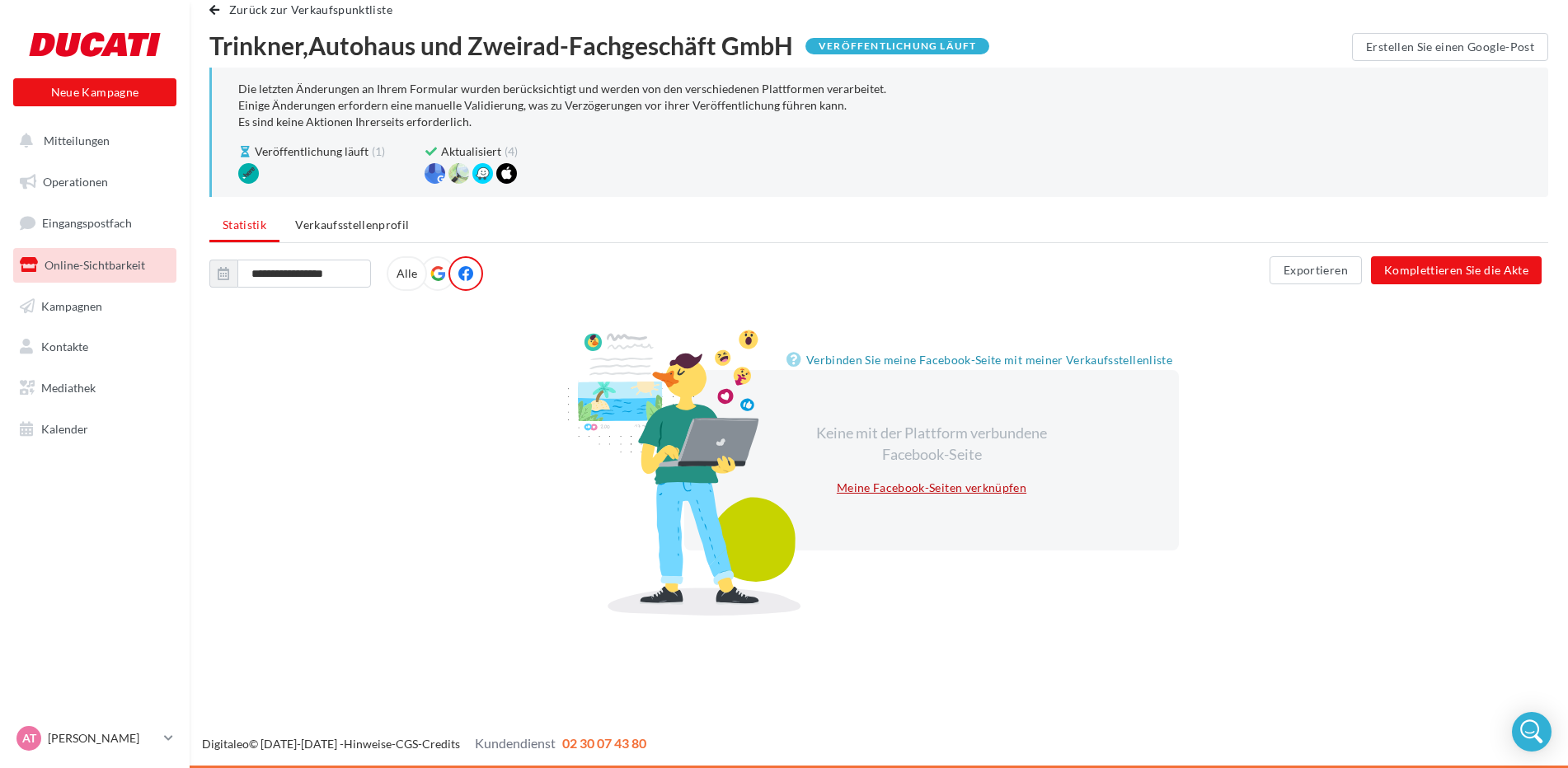
click at [971, 494] on link "Meine Facebook-Seiten verknüpfen" at bounding box center [931, 487] width 203 height 20
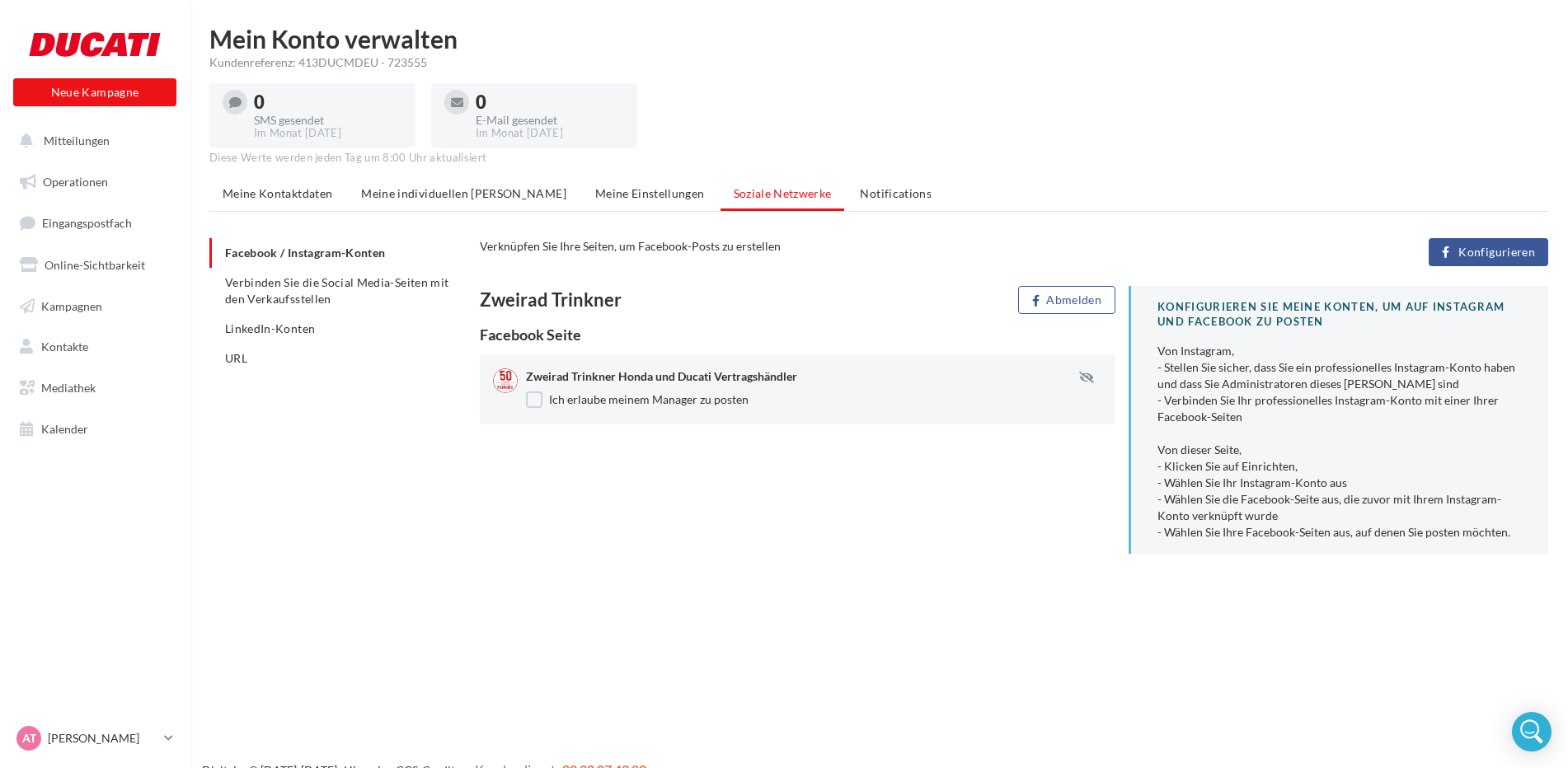
click at [1510, 253] on span "Konfigurieren" at bounding box center [1496, 251] width 76 height 13
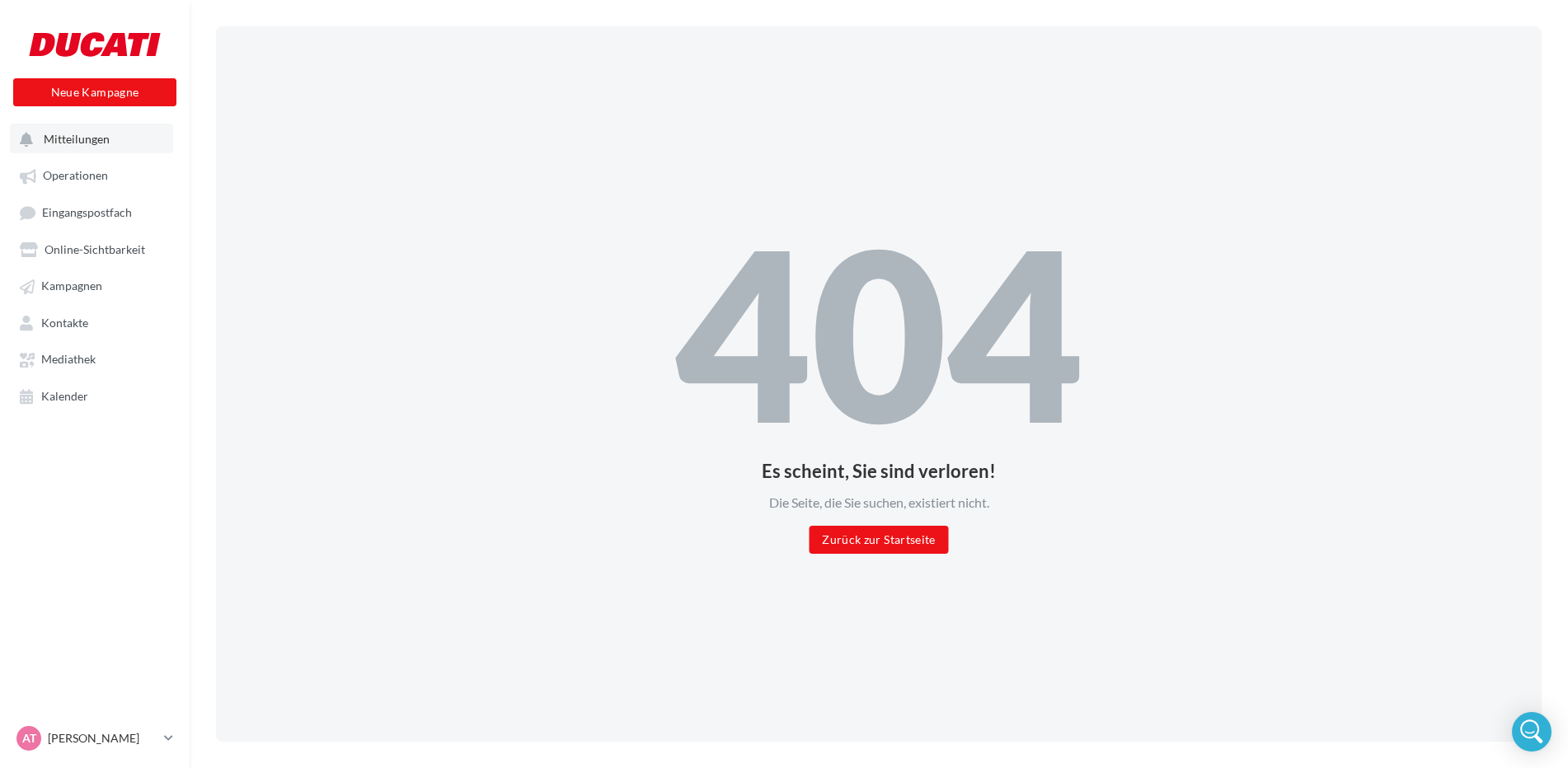
click at [154, 152] on button "Mitteilungen" at bounding box center [92, 138] width 163 height 30
click at [145, 180] on link "Operationen" at bounding box center [95, 174] width 170 height 30
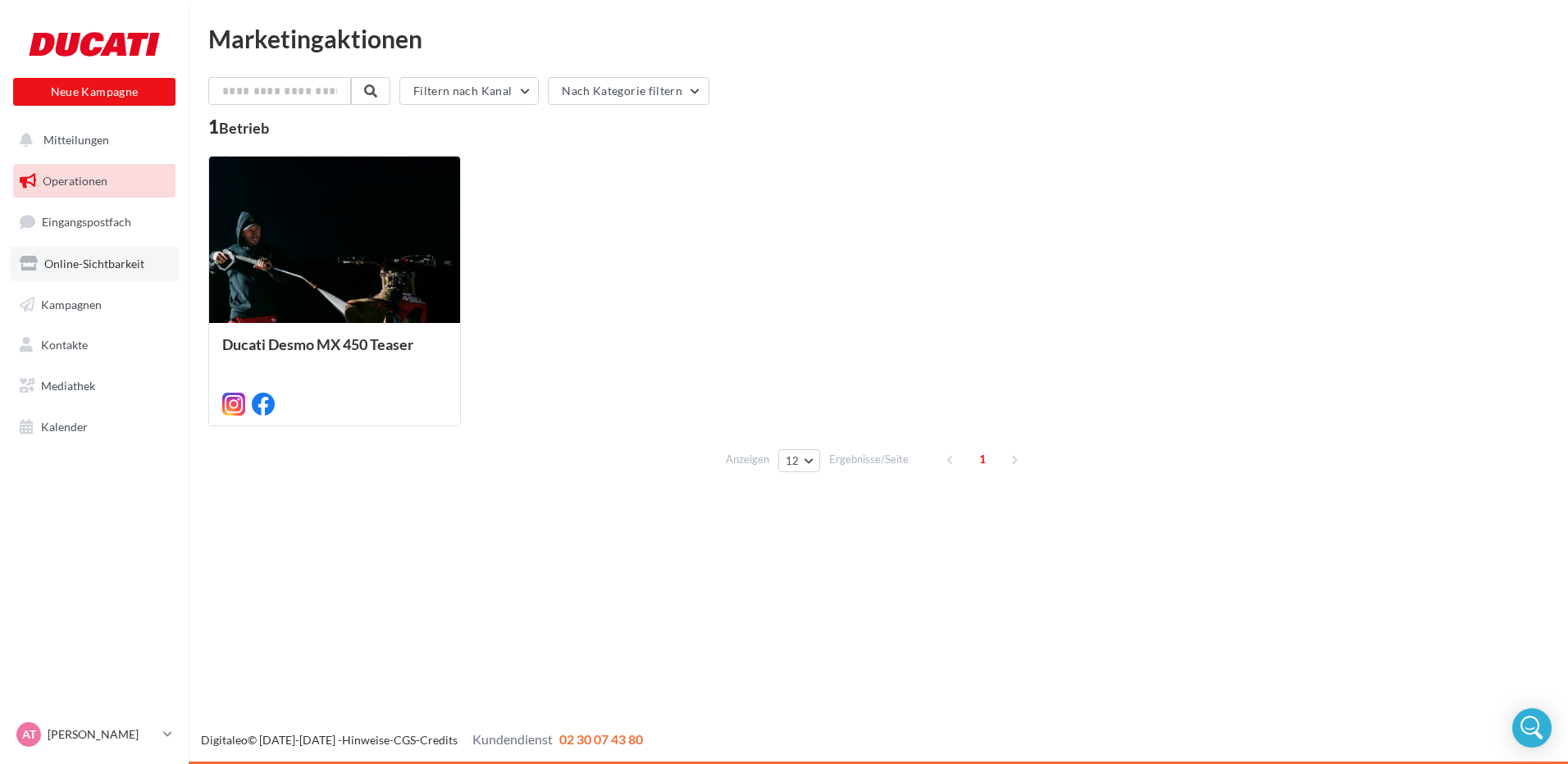
click at [121, 271] on link "Online-Sichtbarkeit" at bounding box center [95, 264] width 169 height 34
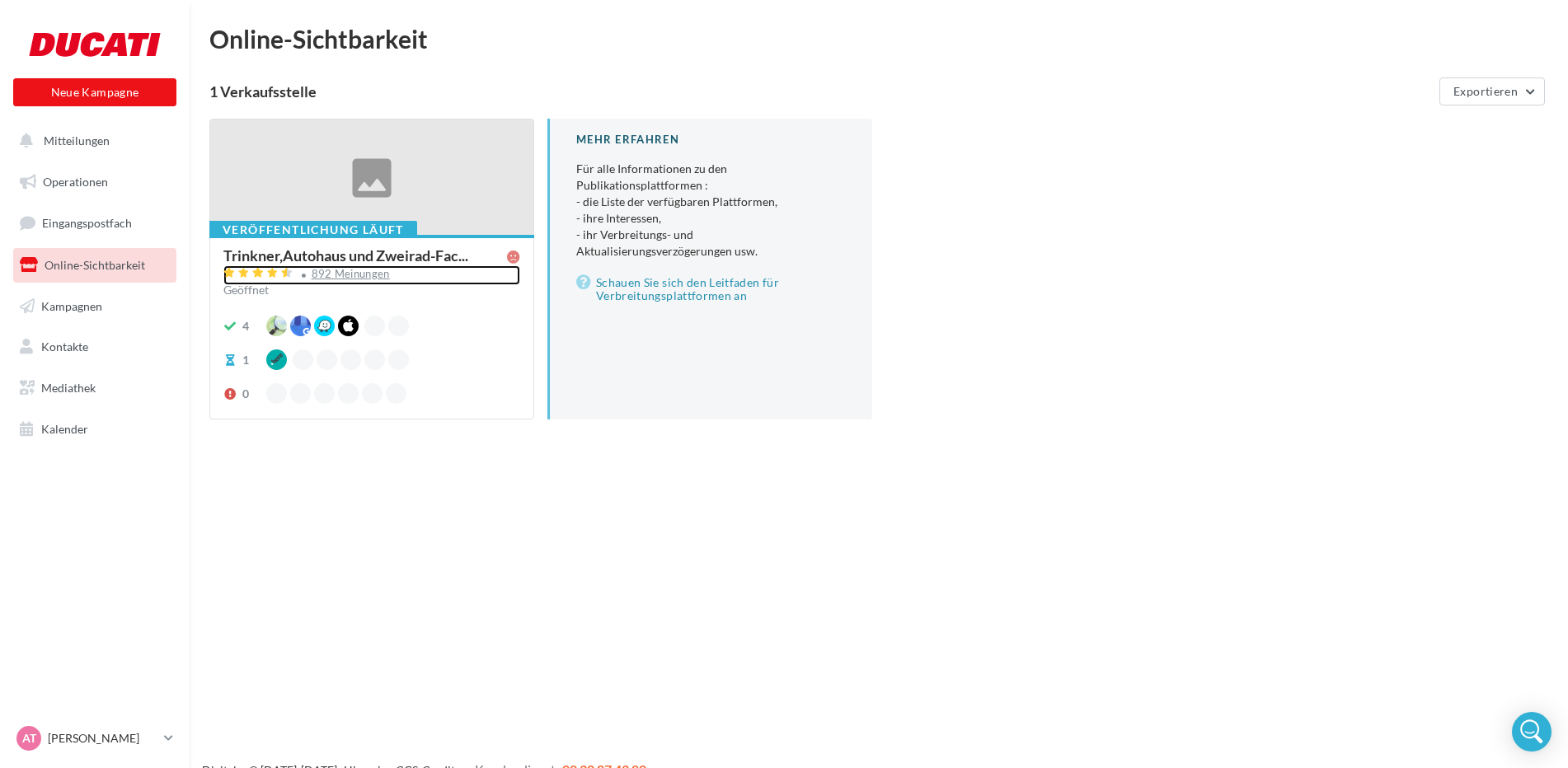
click at [346, 278] on div "892 Meinungen" at bounding box center [350, 274] width 78 height 10
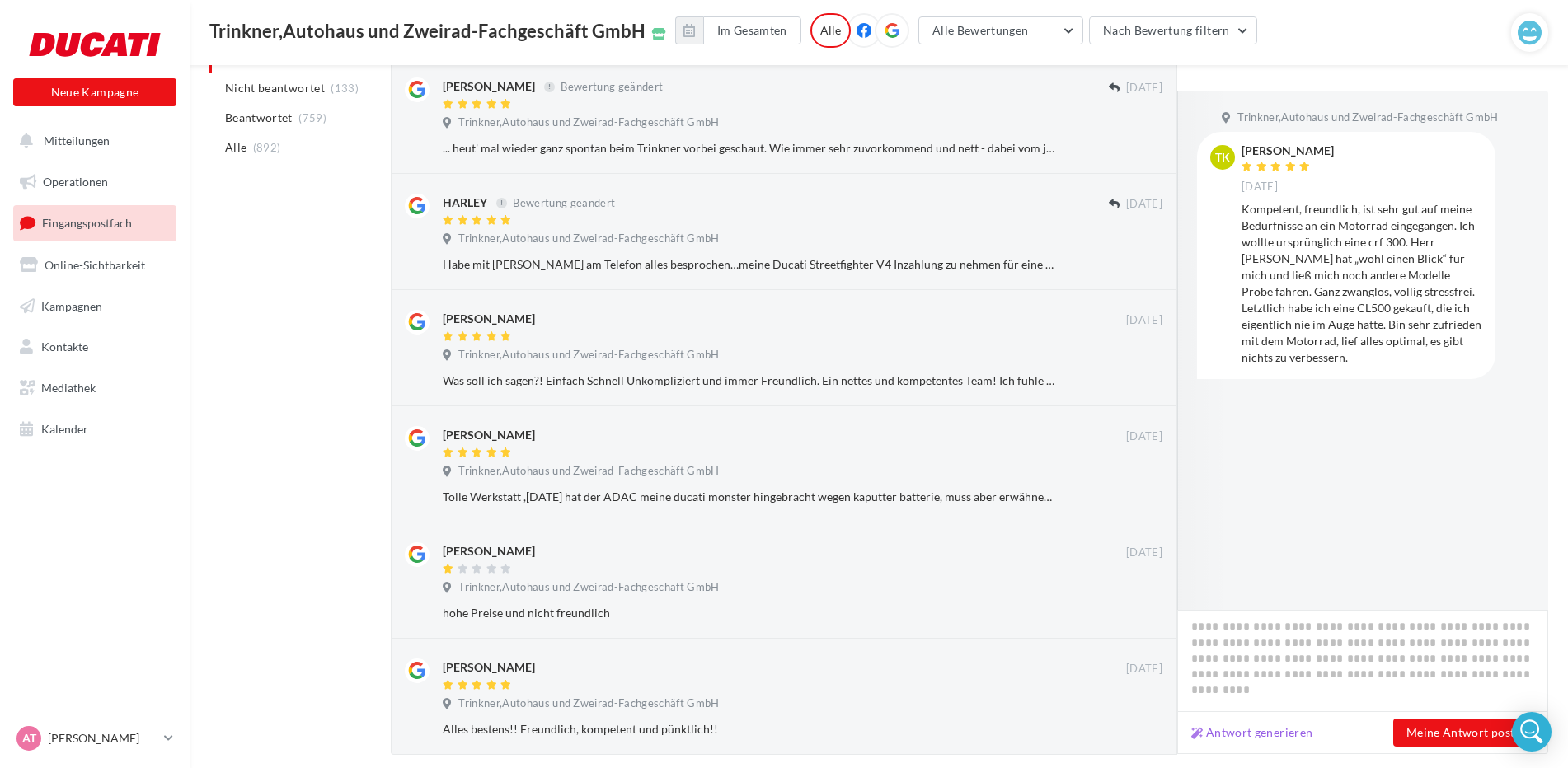
scroll to position [786, 0]
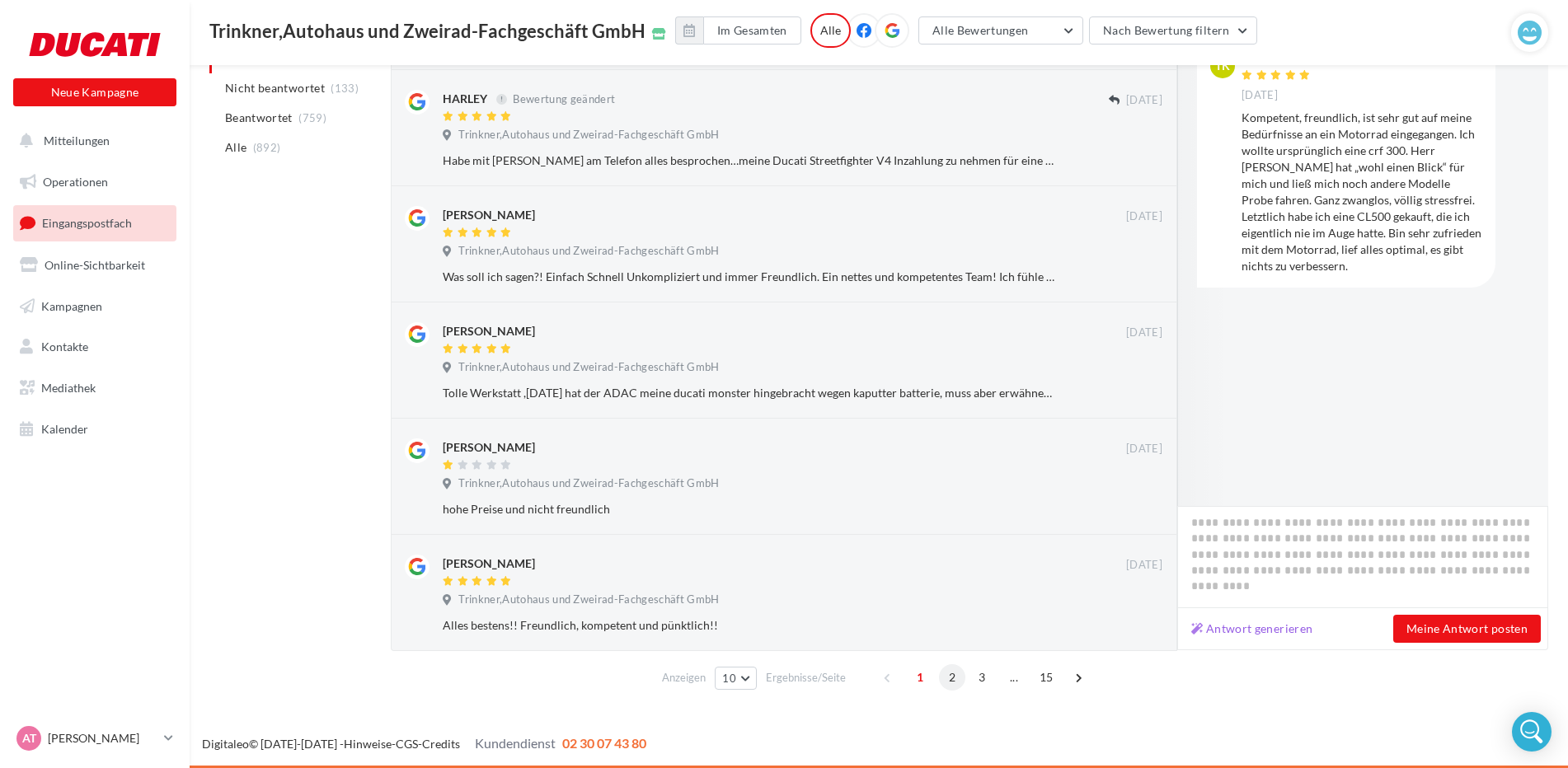
click at [947, 683] on span "2" at bounding box center [952, 677] width 27 height 27
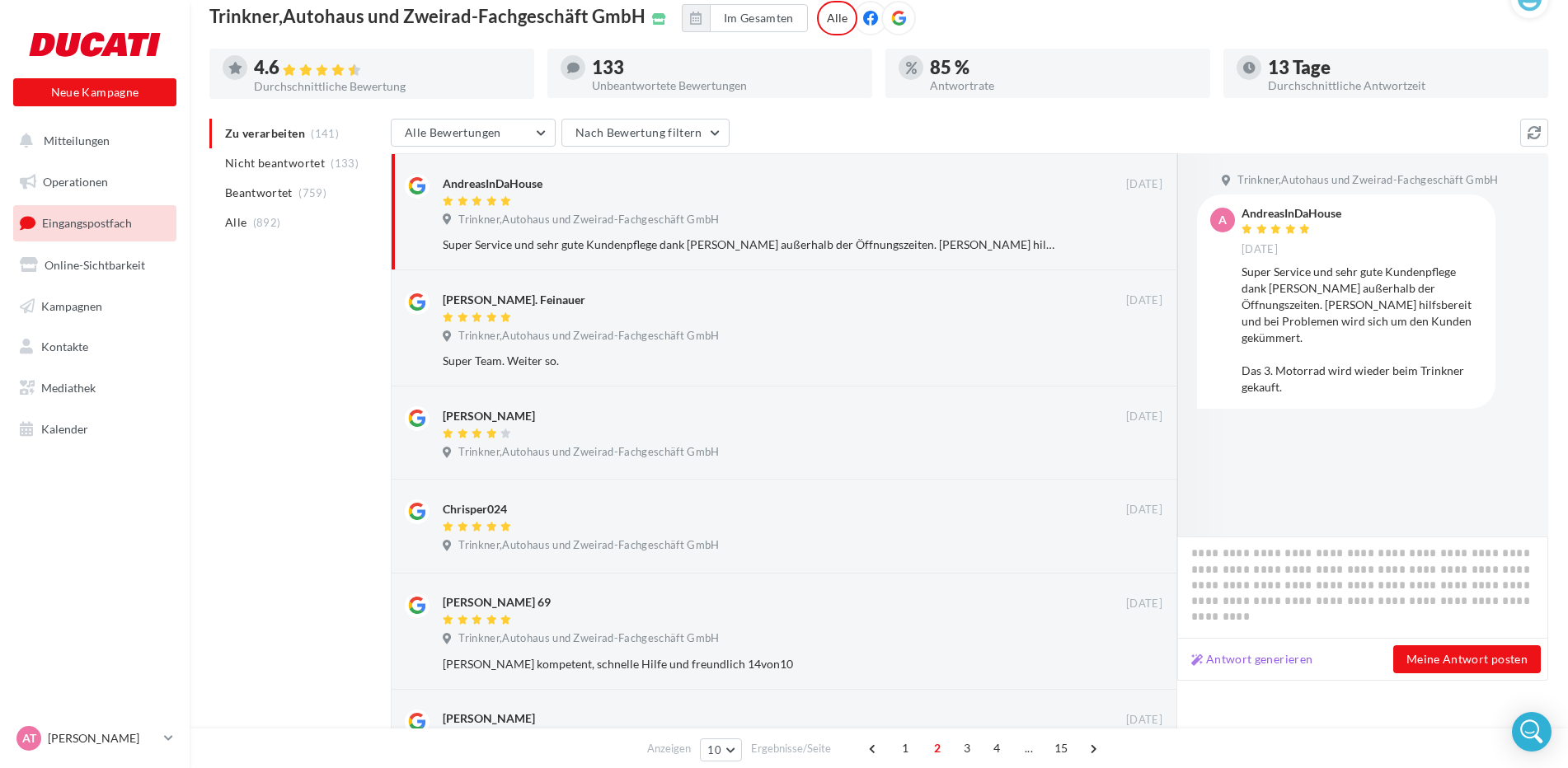
scroll to position [0, 0]
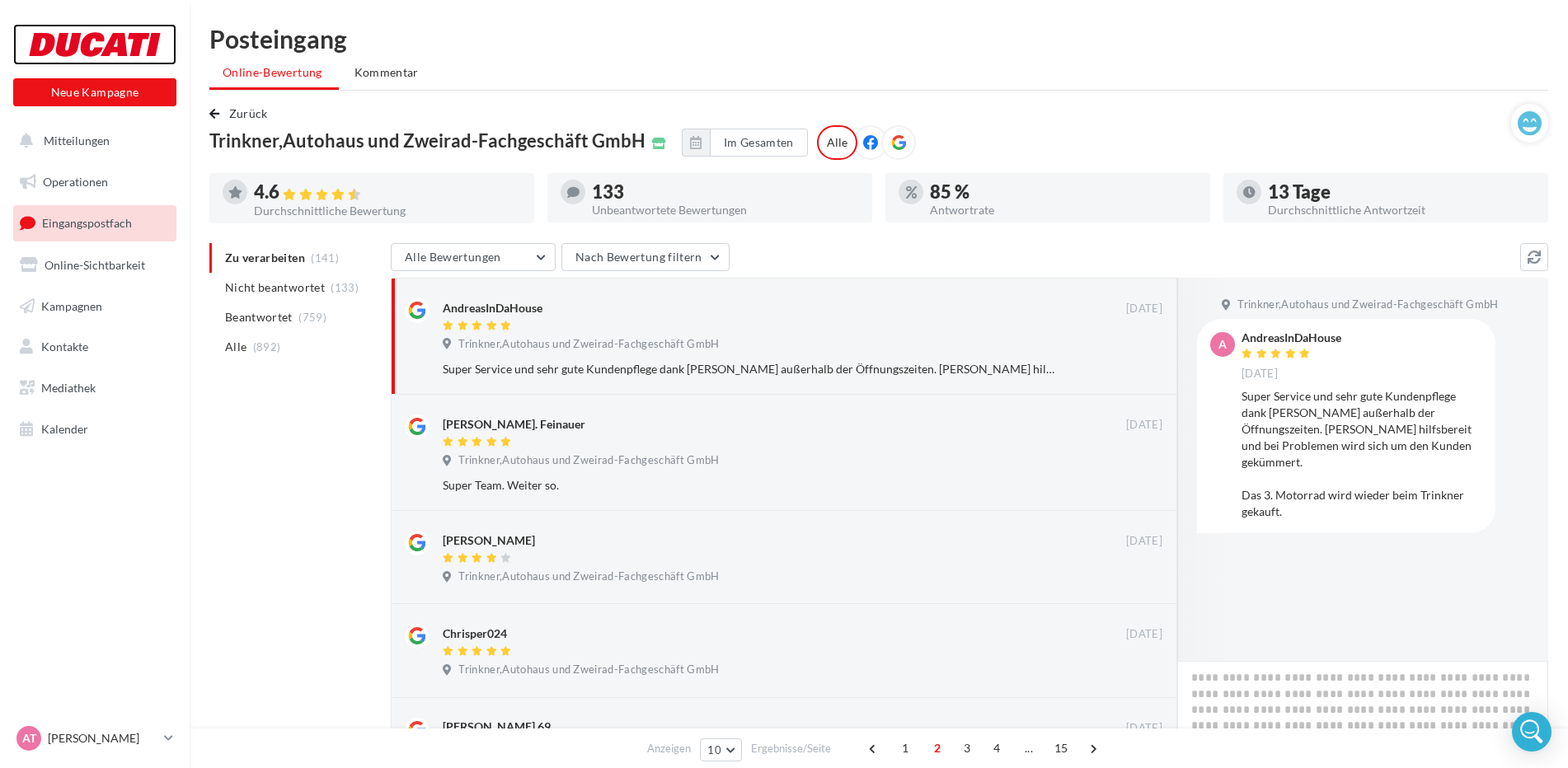
click at [101, 52] on div at bounding box center [95, 45] width 132 height 41
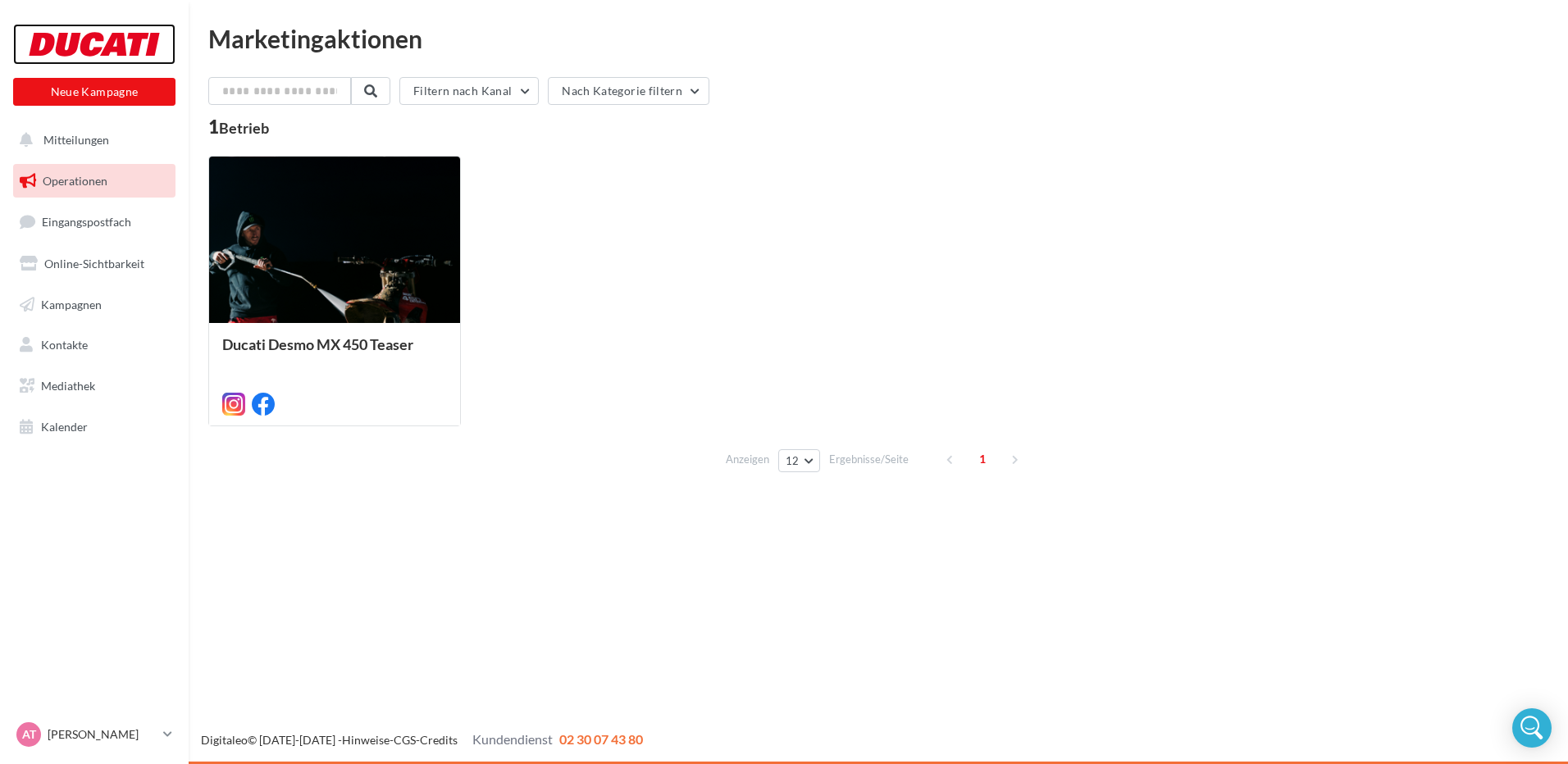
click at [131, 43] on div at bounding box center [95, 44] width 131 height 41
click at [327, 238] on div at bounding box center [335, 240] width 251 height 168
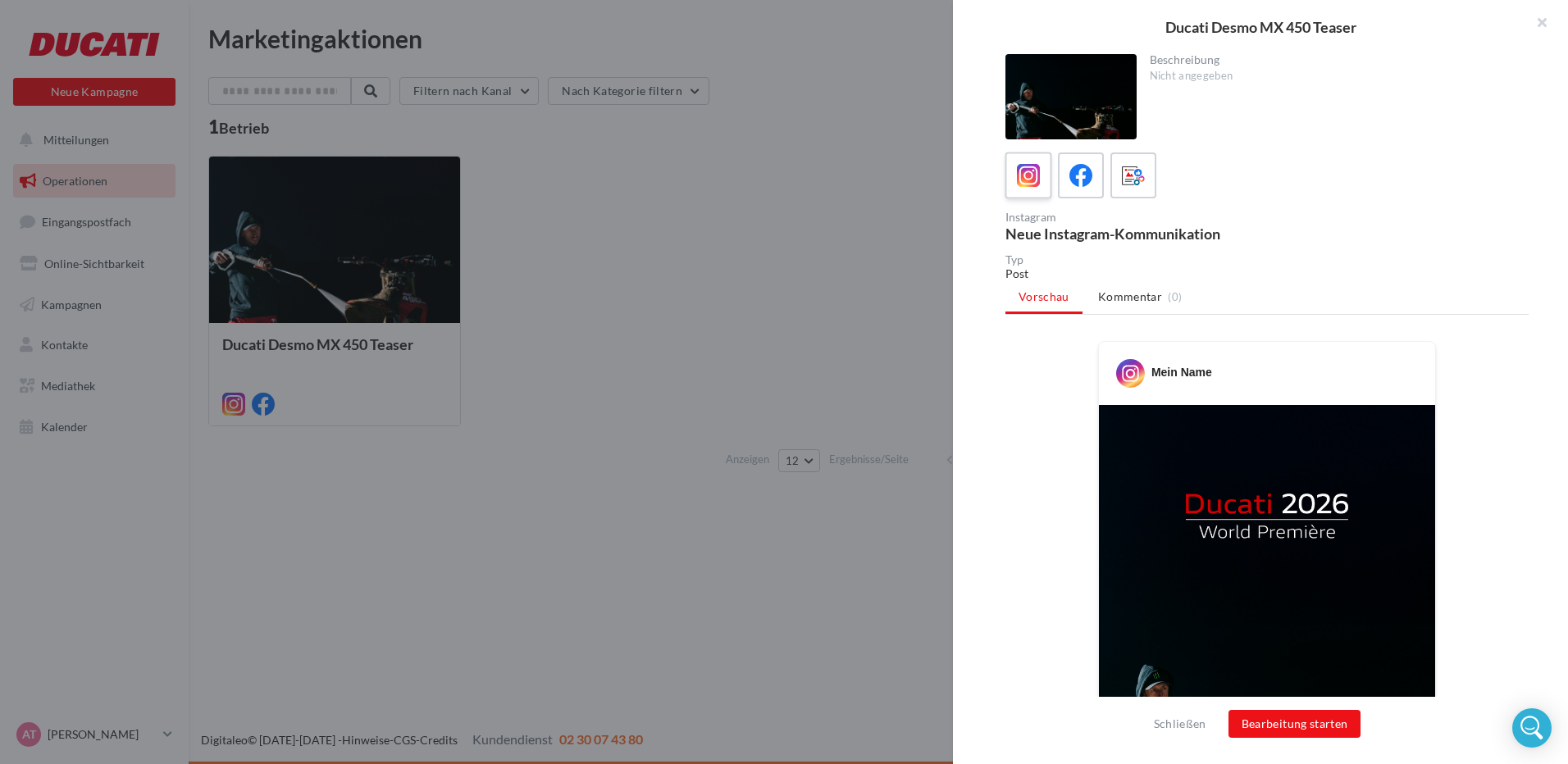
click at [1035, 177] on icon at bounding box center [1029, 176] width 24 height 24
click at [1251, 717] on button "Bearbeitung starten" at bounding box center [1295, 724] width 133 height 28
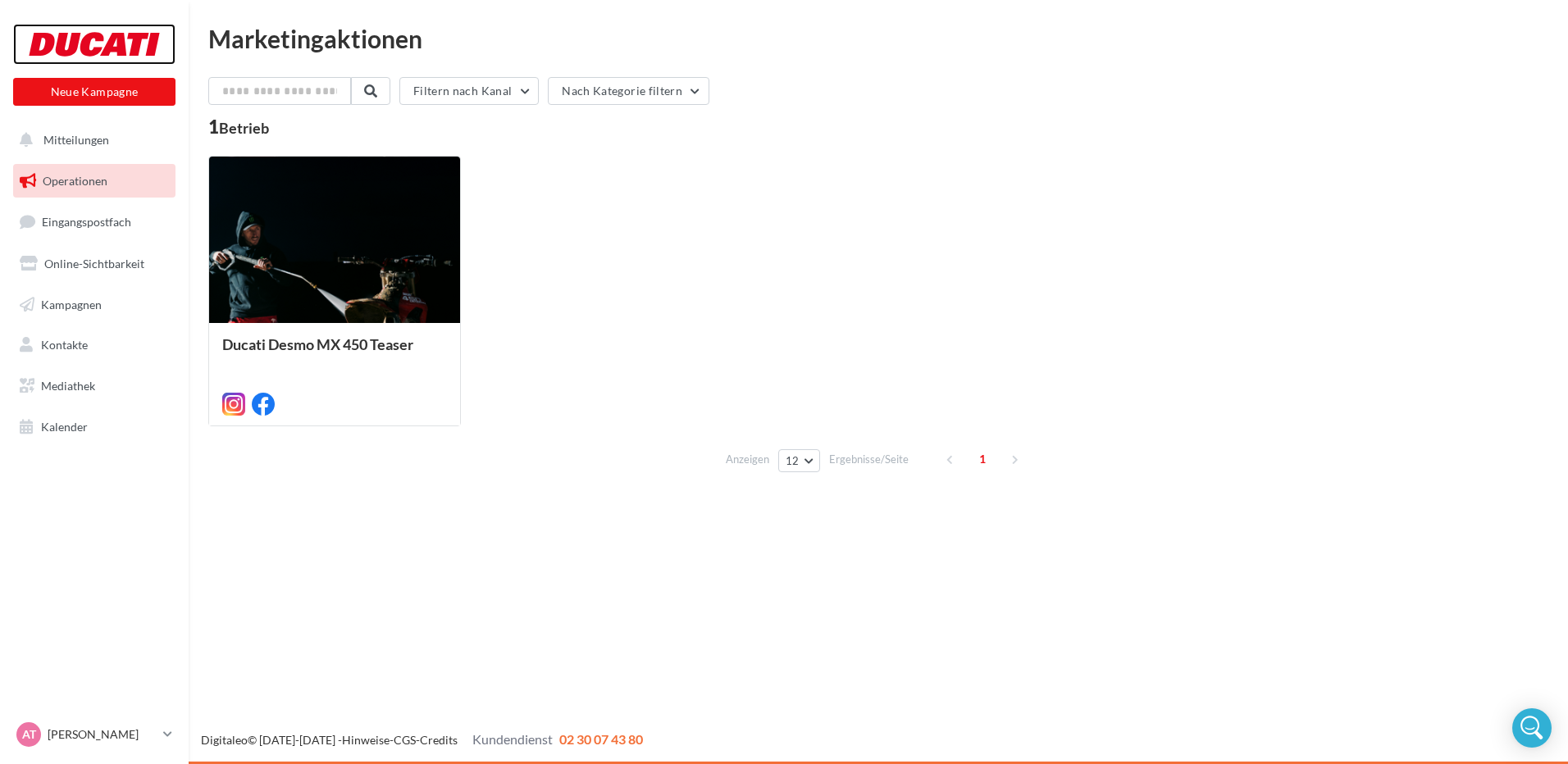
click at [94, 41] on div at bounding box center [95, 44] width 131 height 41
click at [99, 143] on span "Mitteilungen" at bounding box center [76, 140] width 66 height 14
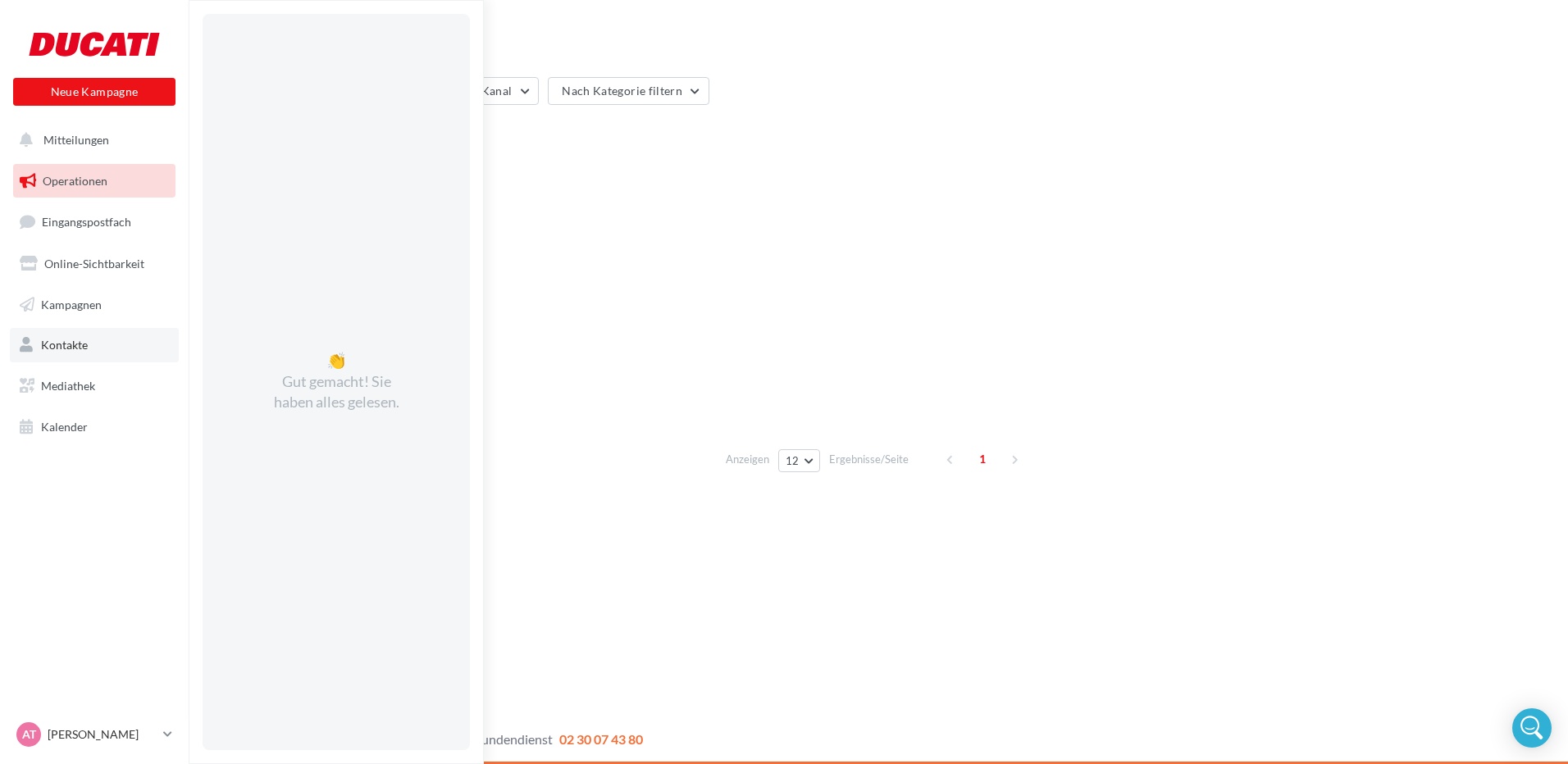
drag, startPoint x: 94, startPoint y: 340, endPoint x: 108, endPoint y: 336, distance: 14.6
click at [94, 339] on link "Kontakte" at bounding box center [95, 345] width 169 height 34
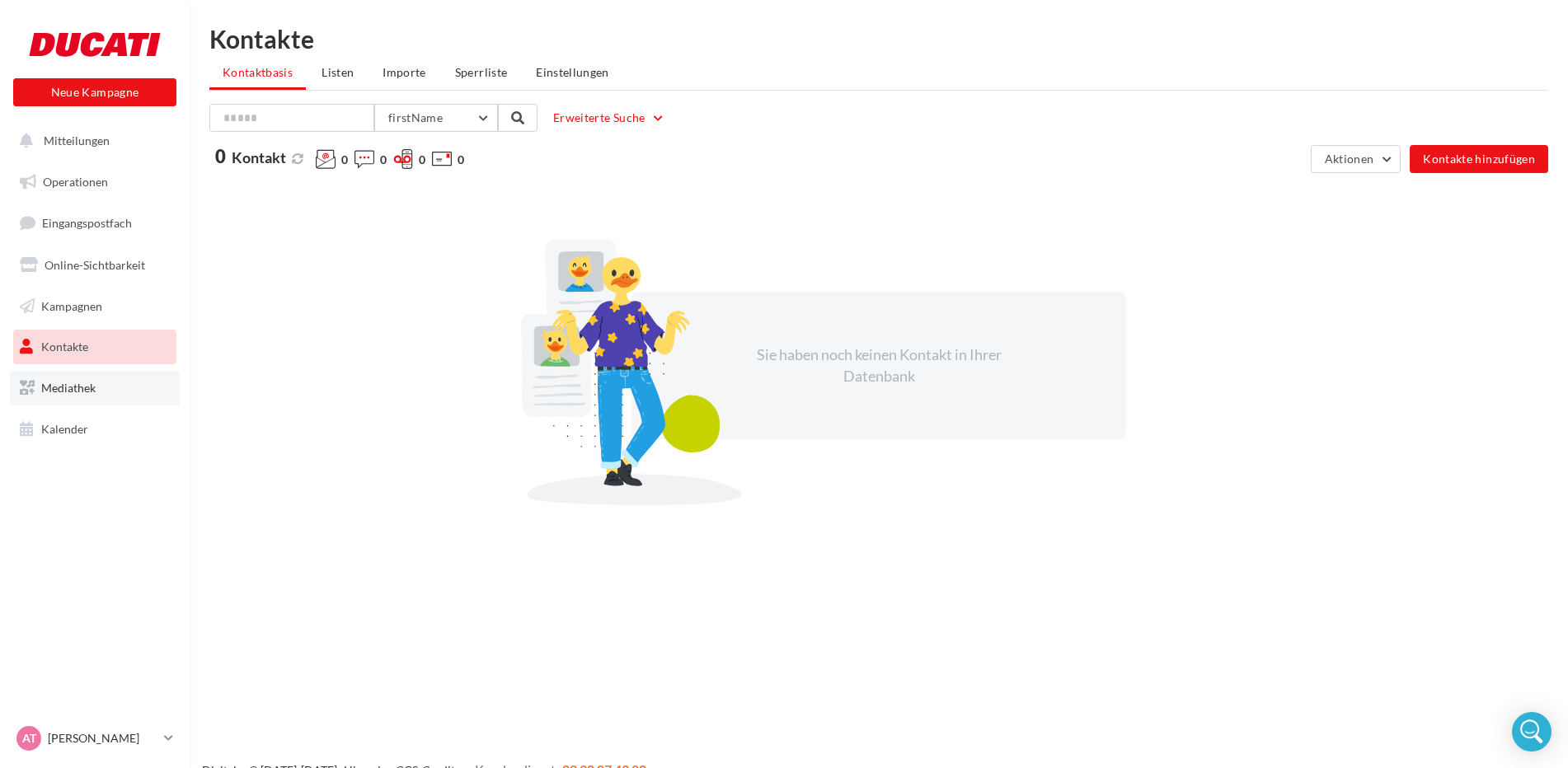
click at [97, 392] on link "Mediathek" at bounding box center [95, 388] width 170 height 34
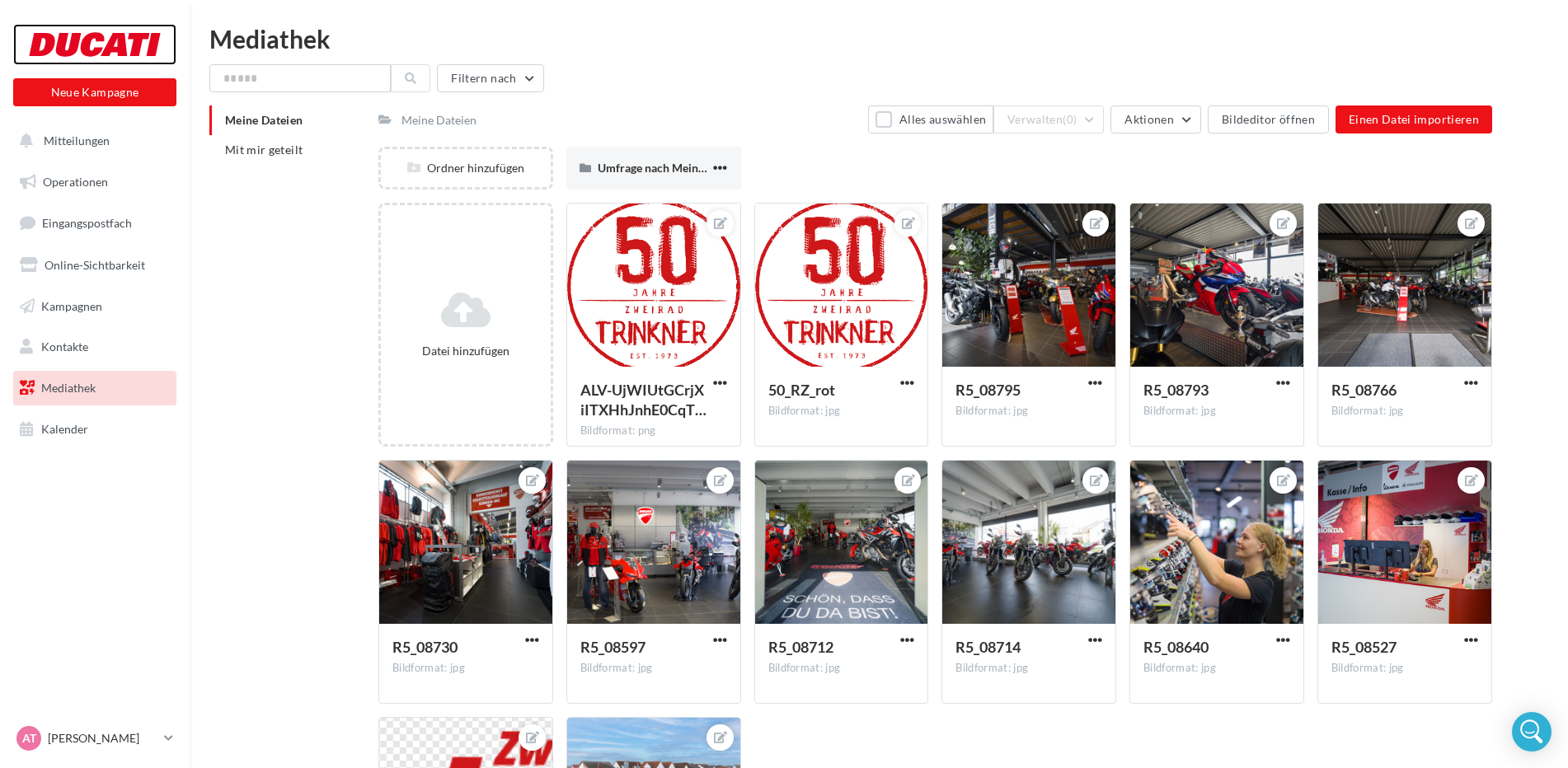
click at [134, 32] on div at bounding box center [95, 45] width 132 height 41
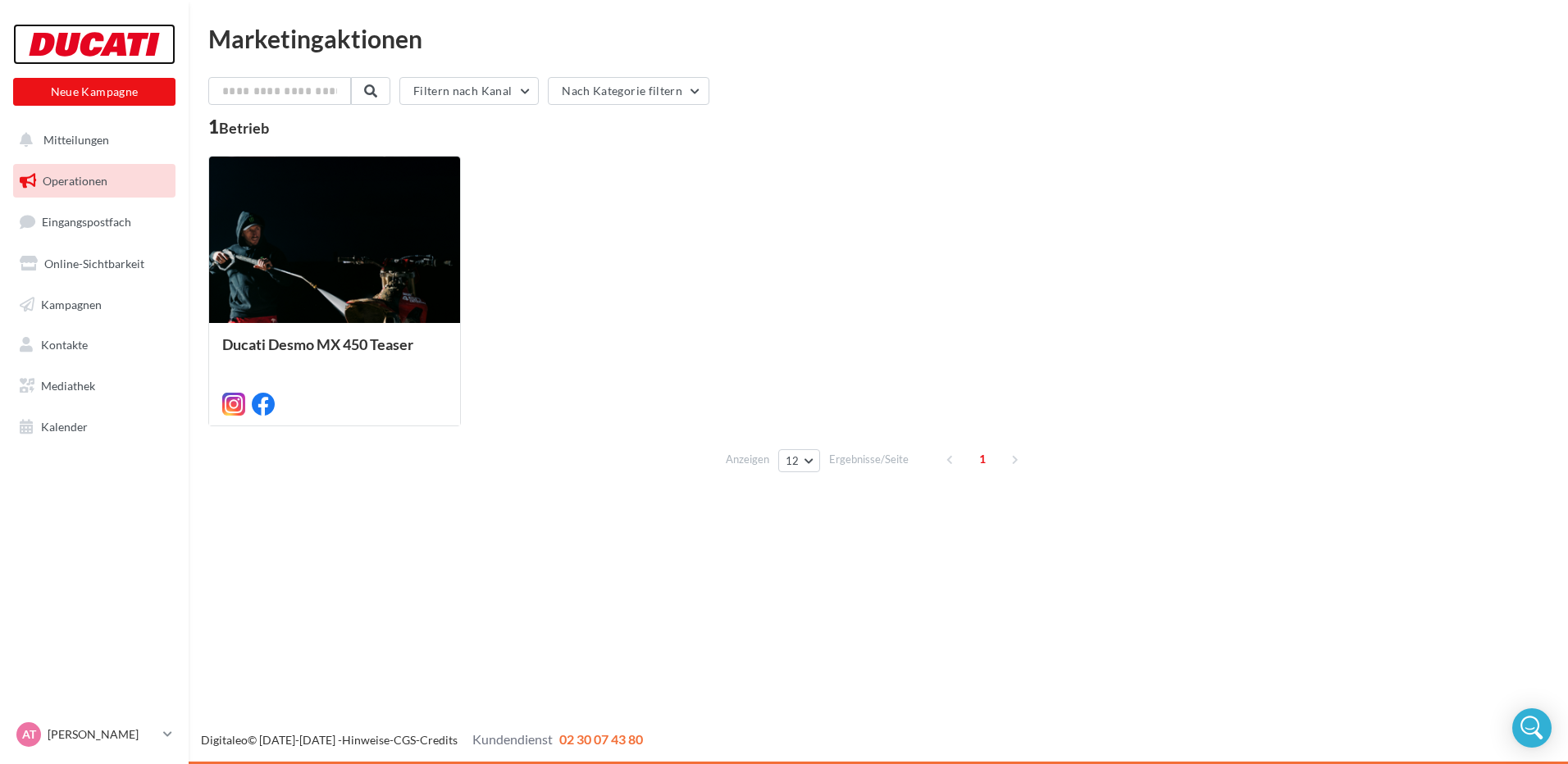
click at [125, 38] on div at bounding box center [95, 44] width 131 height 41
click at [110, 56] on div at bounding box center [95, 44] width 131 height 41
click at [111, 260] on span "Online-Sichtbarkeit" at bounding box center [94, 264] width 100 height 14
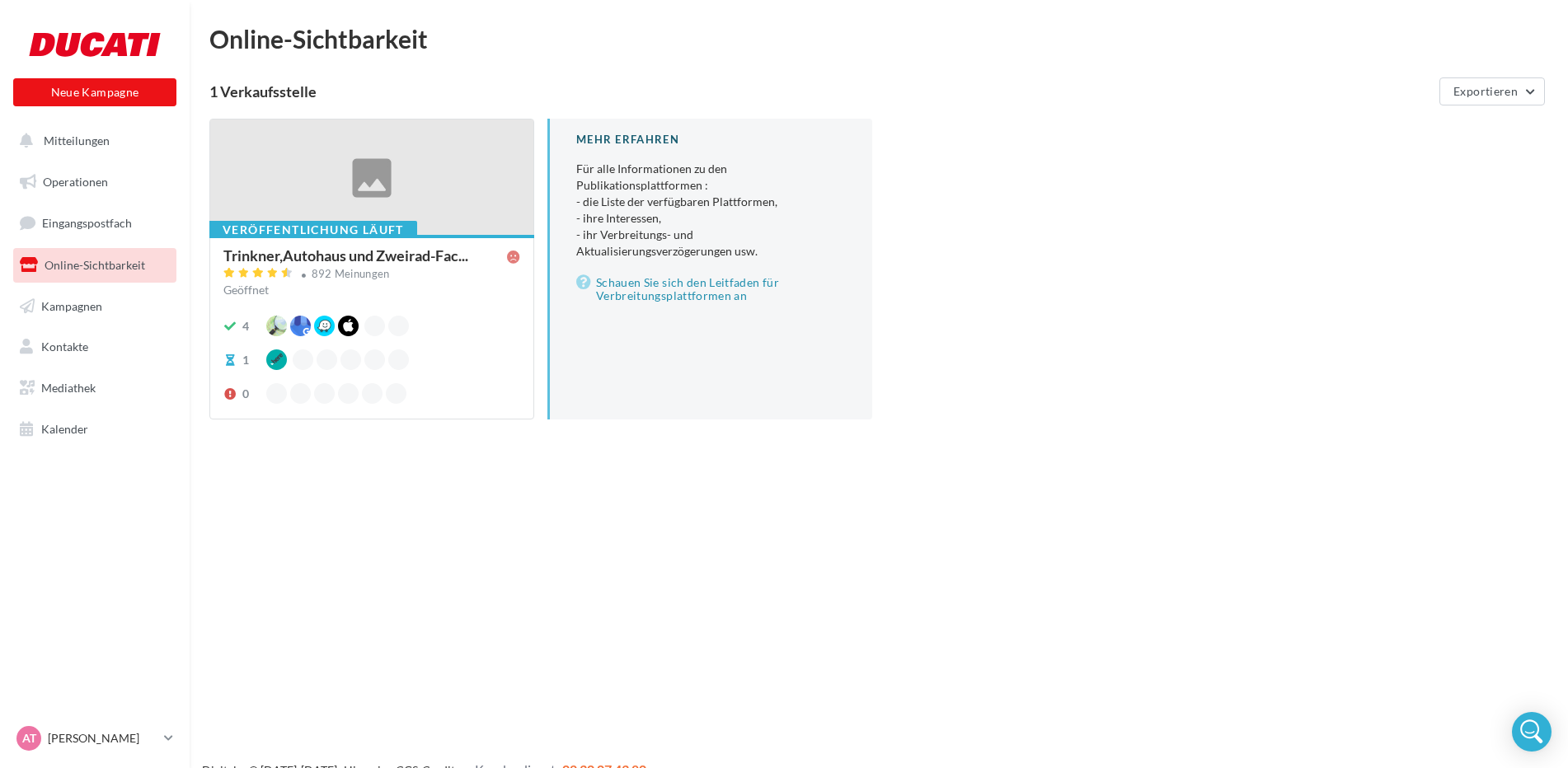
click at [385, 194] on div at bounding box center [372, 178] width 324 height 117
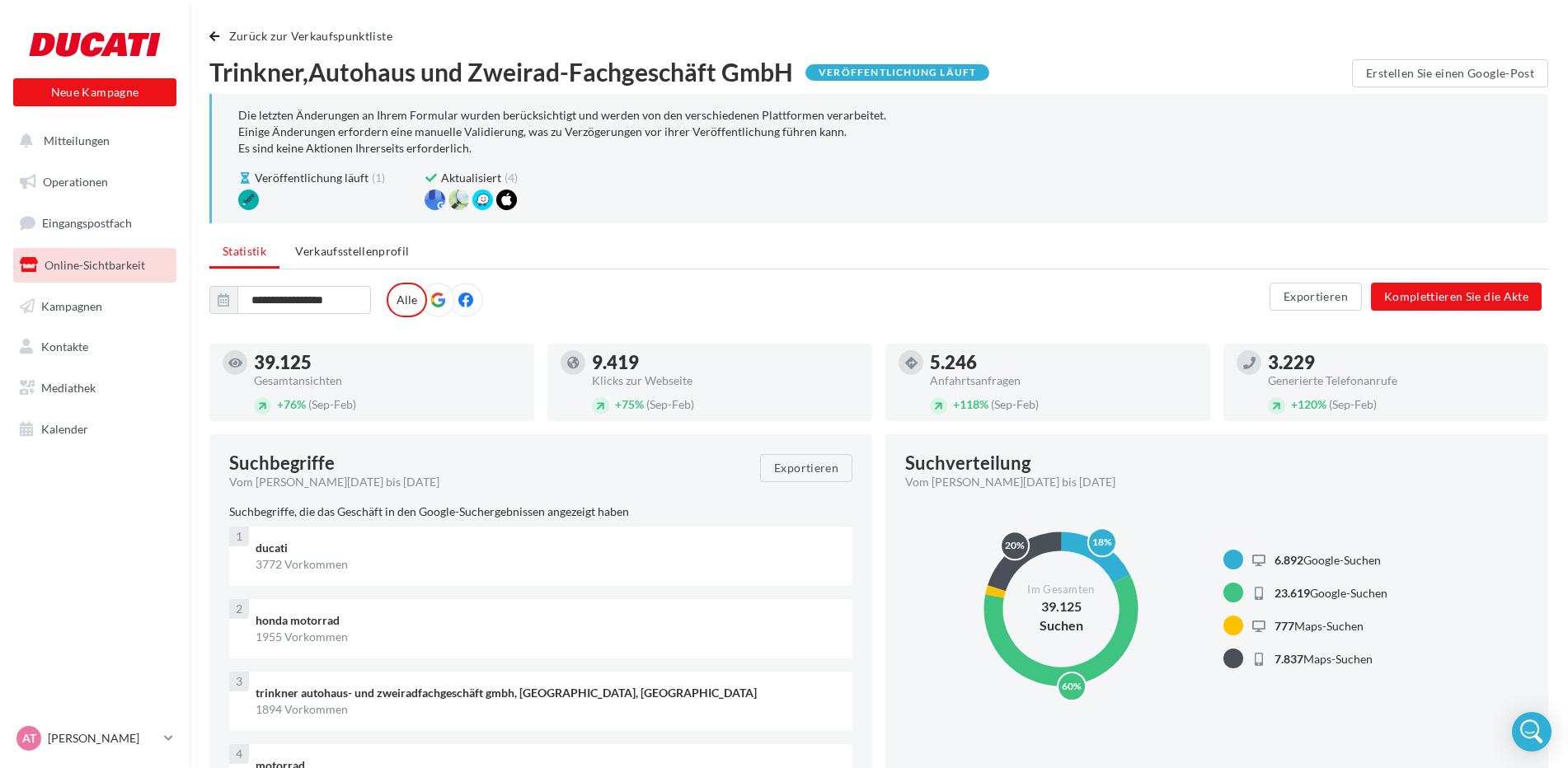
click at [432, 302] on icon at bounding box center [437, 299] width 15 height 15
click at [463, 306] on icon at bounding box center [465, 299] width 15 height 15
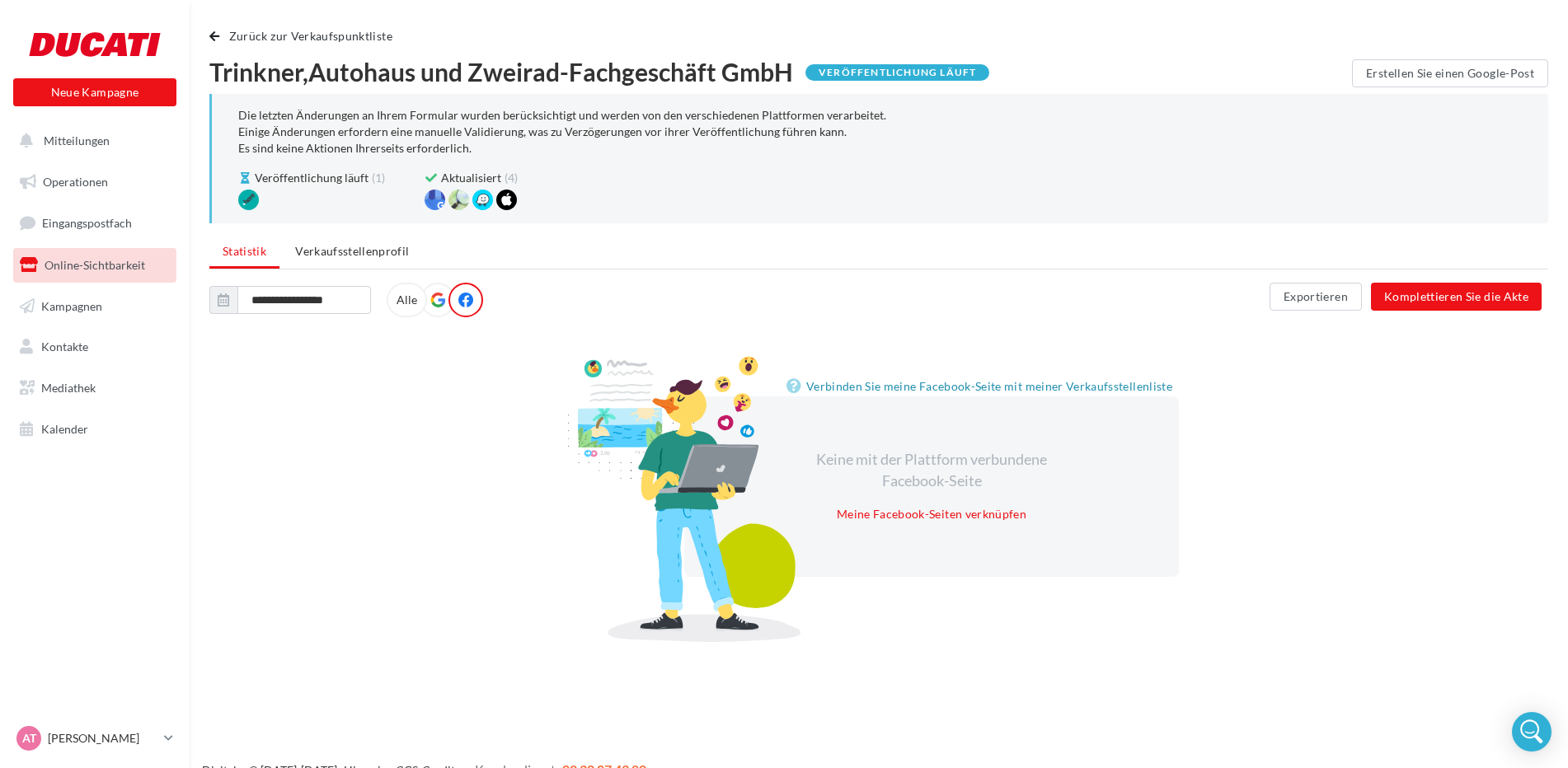
click at [421, 303] on label "Alle" at bounding box center [406, 299] width 40 height 34
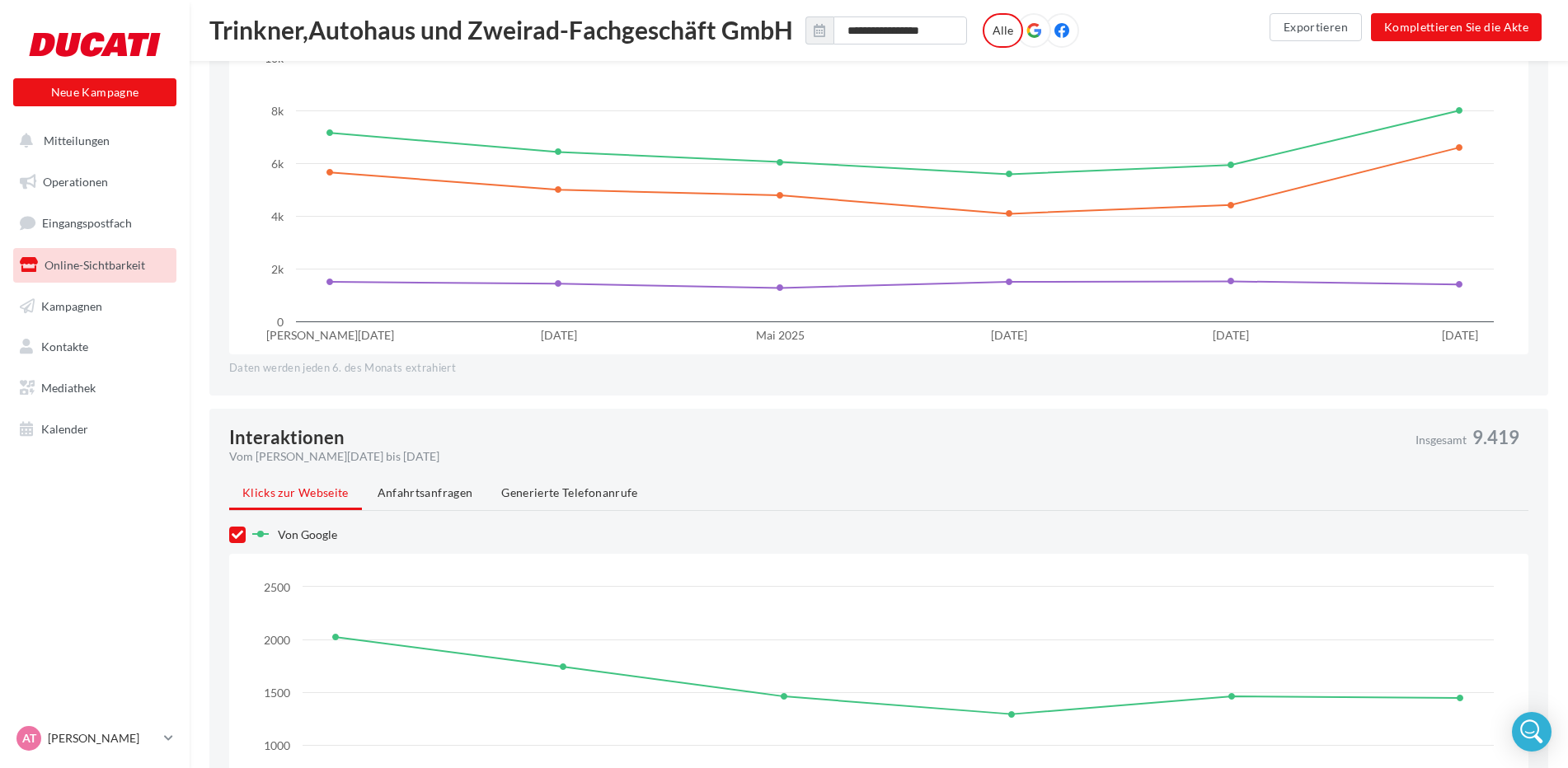
scroll to position [989, 0]
